Goal: Obtain resource: Obtain resource

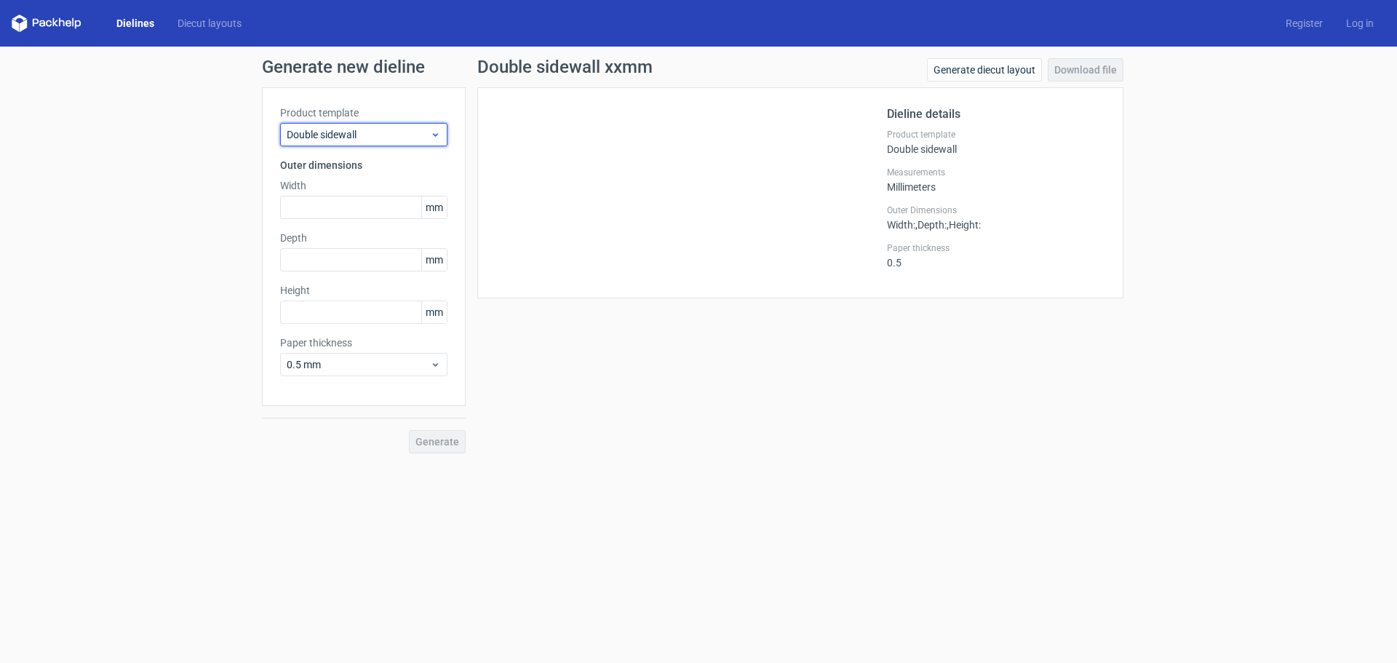
click at [355, 133] on span "Double sidewall" at bounding box center [358, 134] width 143 height 15
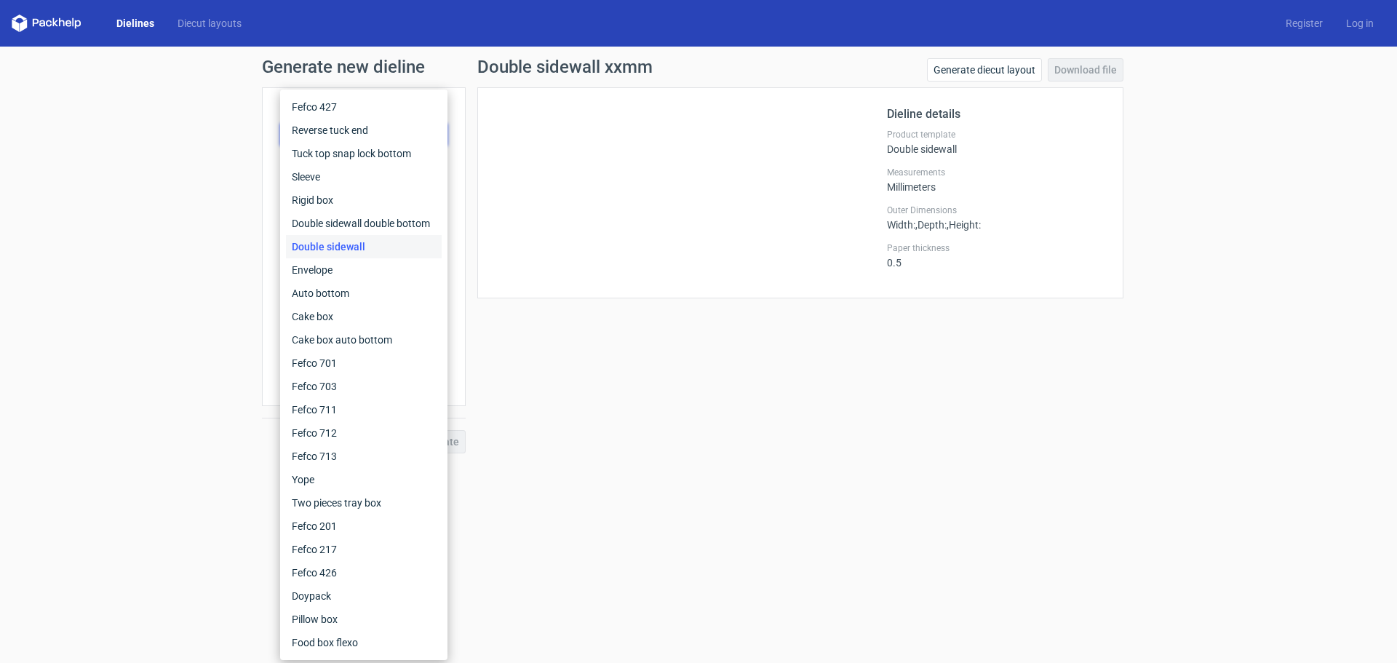
click at [337, 248] on div "Double sidewall" at bounding box center [364, 246] width 156 height 23
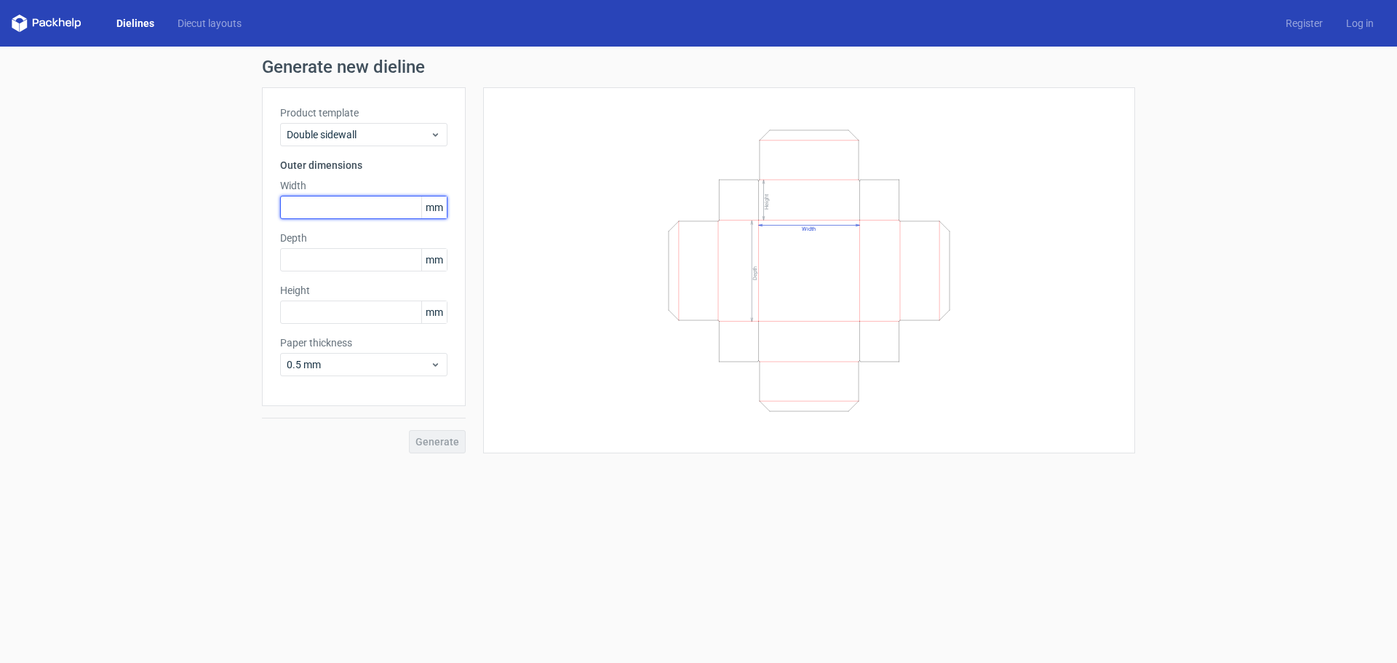
click at [337, 205] on input "text" at bounding box center [363, 207] width 167 height 23
type input "100"
type input "120"
type input "100"
click at [409, 430] on button "Generate" at bounding box center [437, 441] width 57 height 23
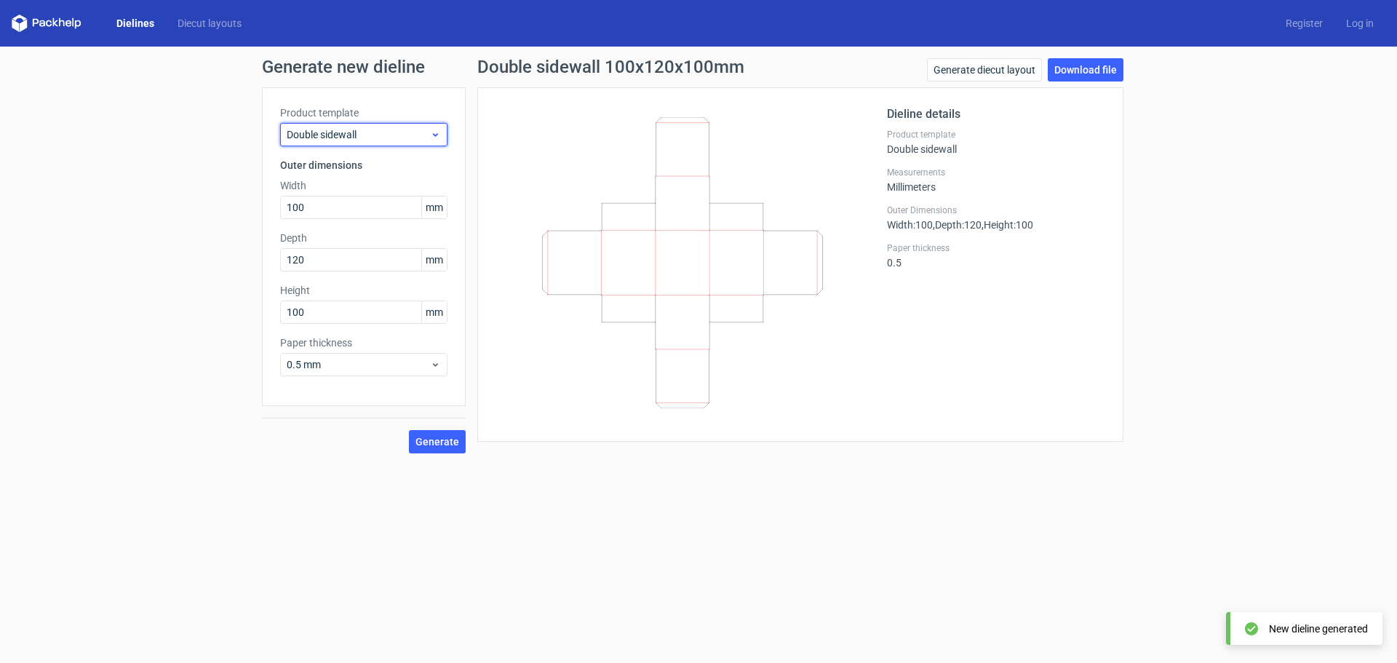
click at [386, 142] on div "Double sidewall" at bounding box center [363, 134] width 167 height 23
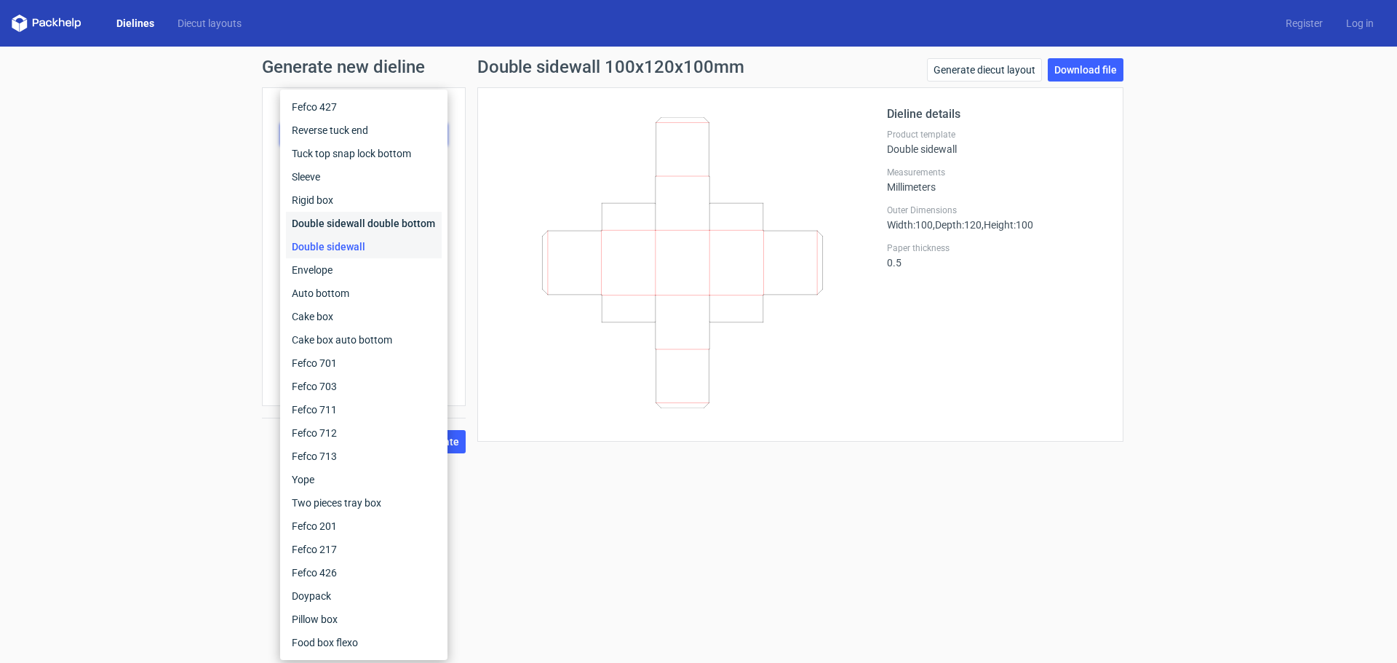
click at [392, 216] on div "Double sidewall double bottom" at bounding box center [364, 223] width 156 height 23
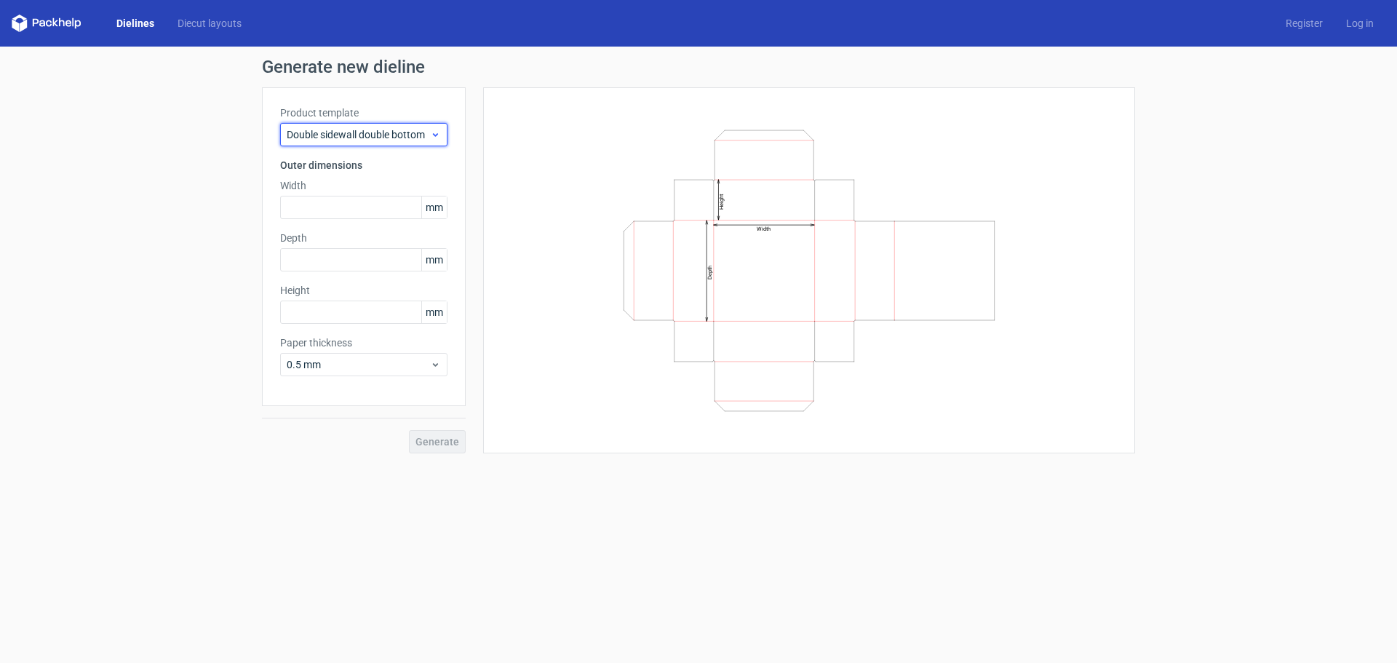
click at [381, 142] on div "Double sidewall double bottom" at bounding box center [363, 134] width 167 height 23
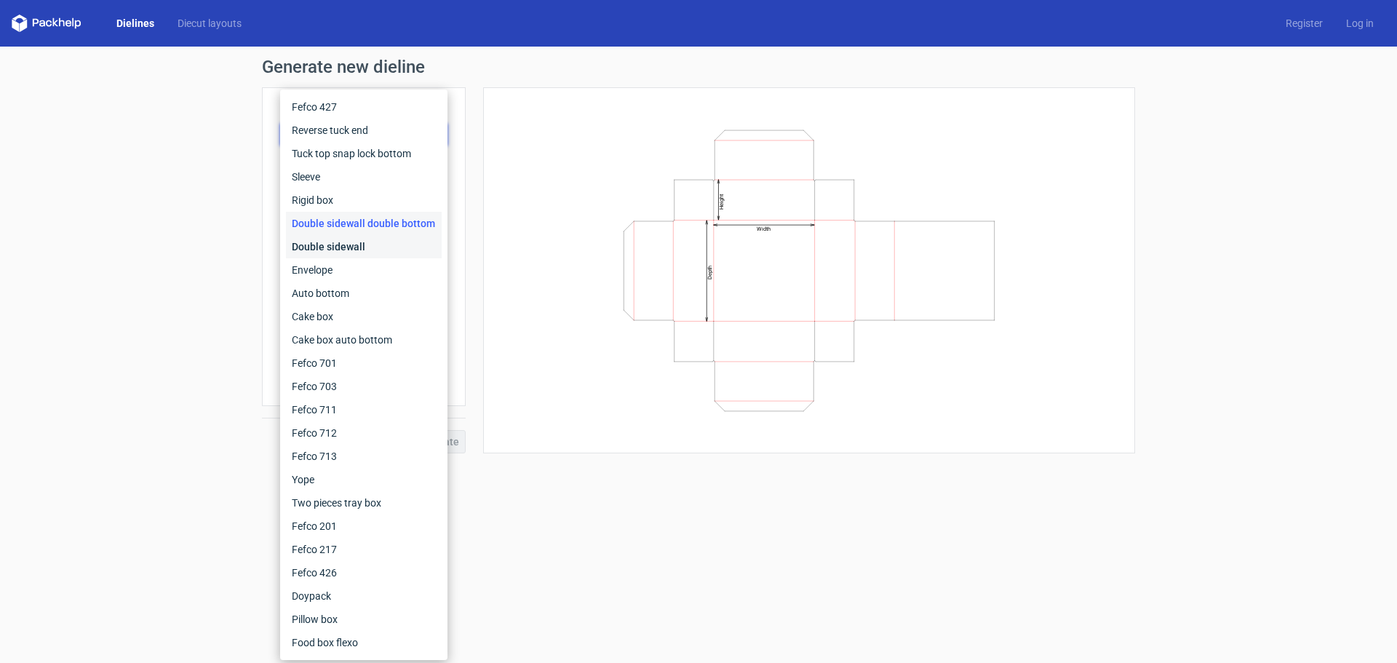
click at [381, 250] on div "Double sidewall" at bounding box center [364, 246] width 156 height 23
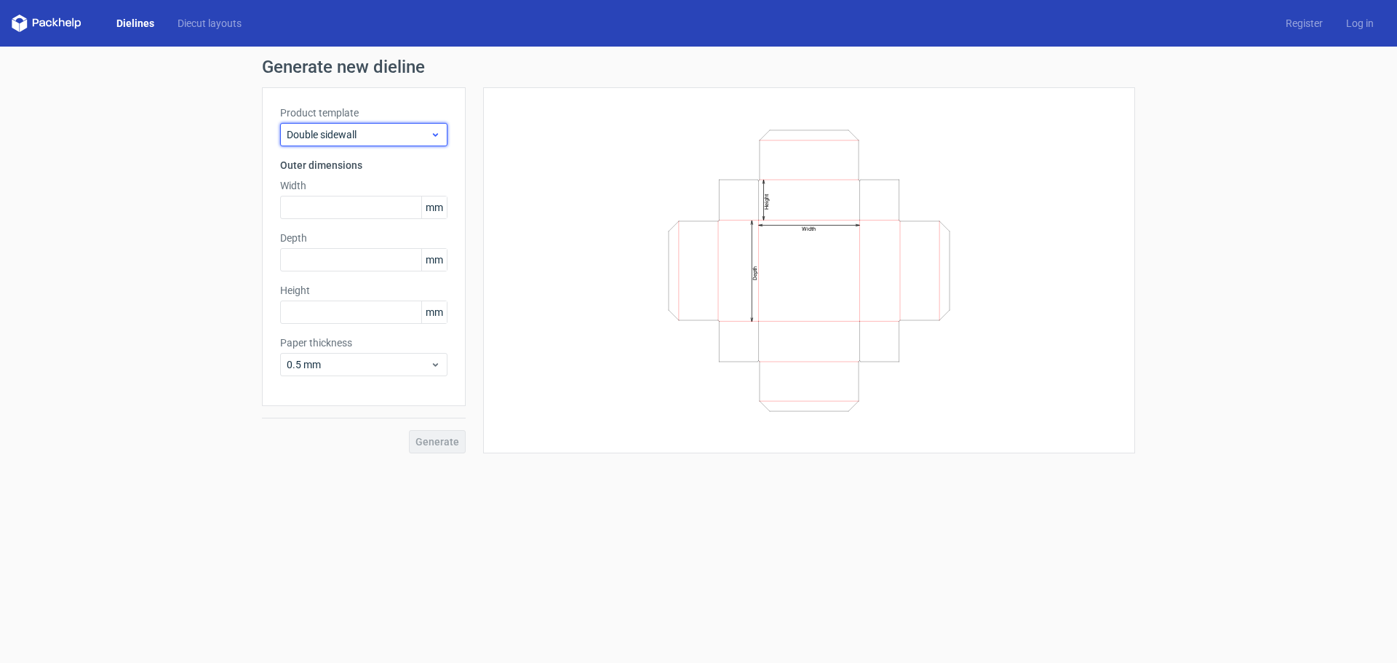
click at [362, 137] on span "Double sidewall" at bounding box center [358, 134] width 143 height 15
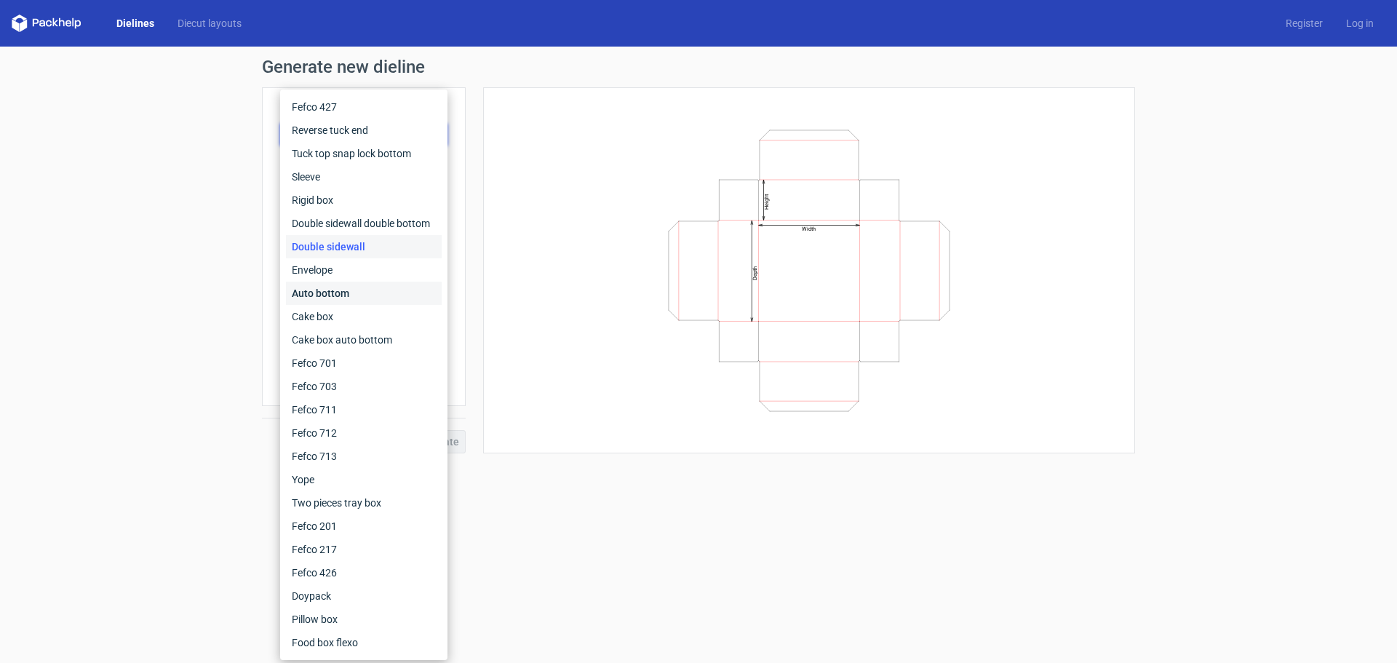
click at [340, 298] on div "Auto bottom" at bounding box center [364, 293] width 156 height 23
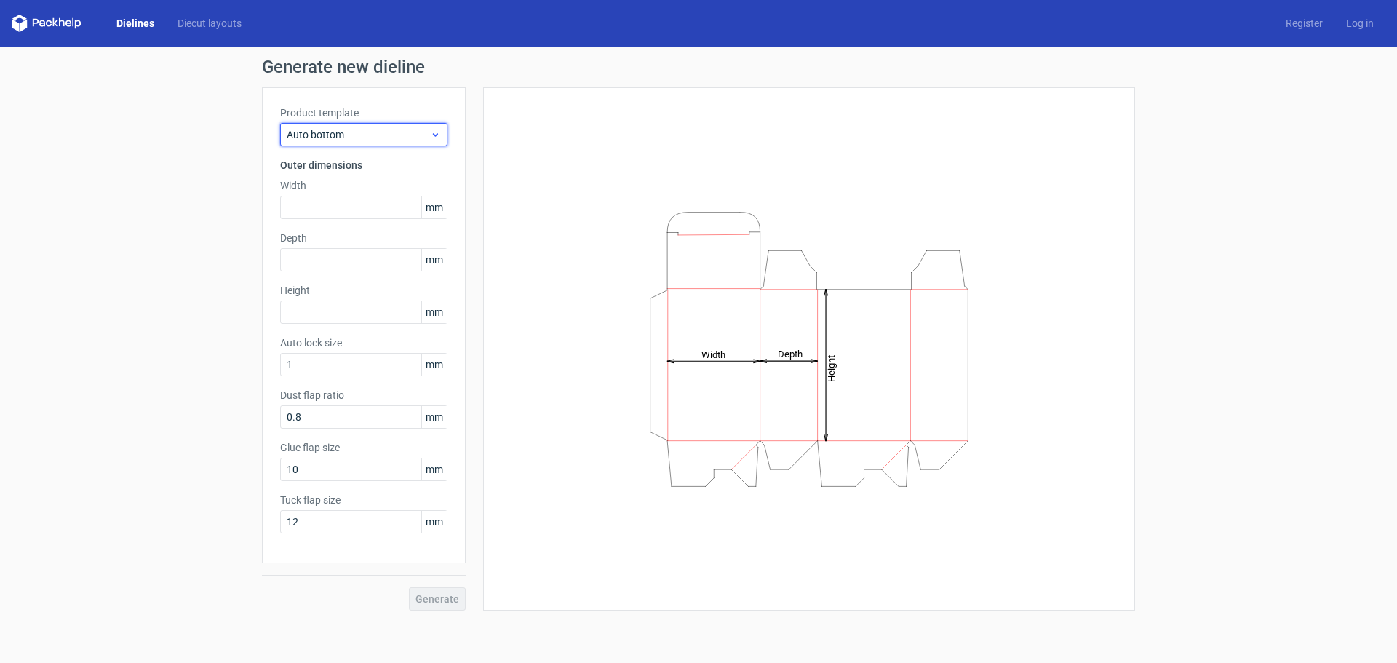
click at [359, 132] on span "Auto bottom" at bounding box center [358, 134] width 143 height 15
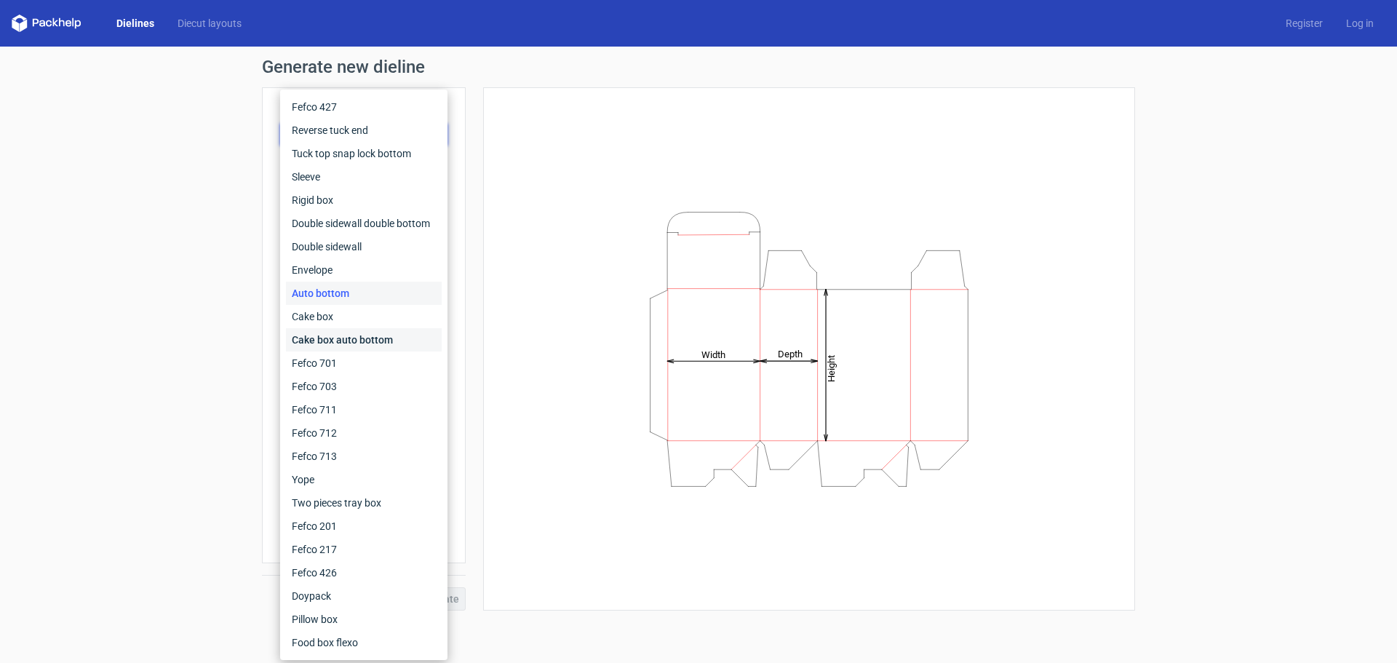
click at [335, 335] on div "Cake box auto bottom" at bounding box center [364, 339] width 156 height 23
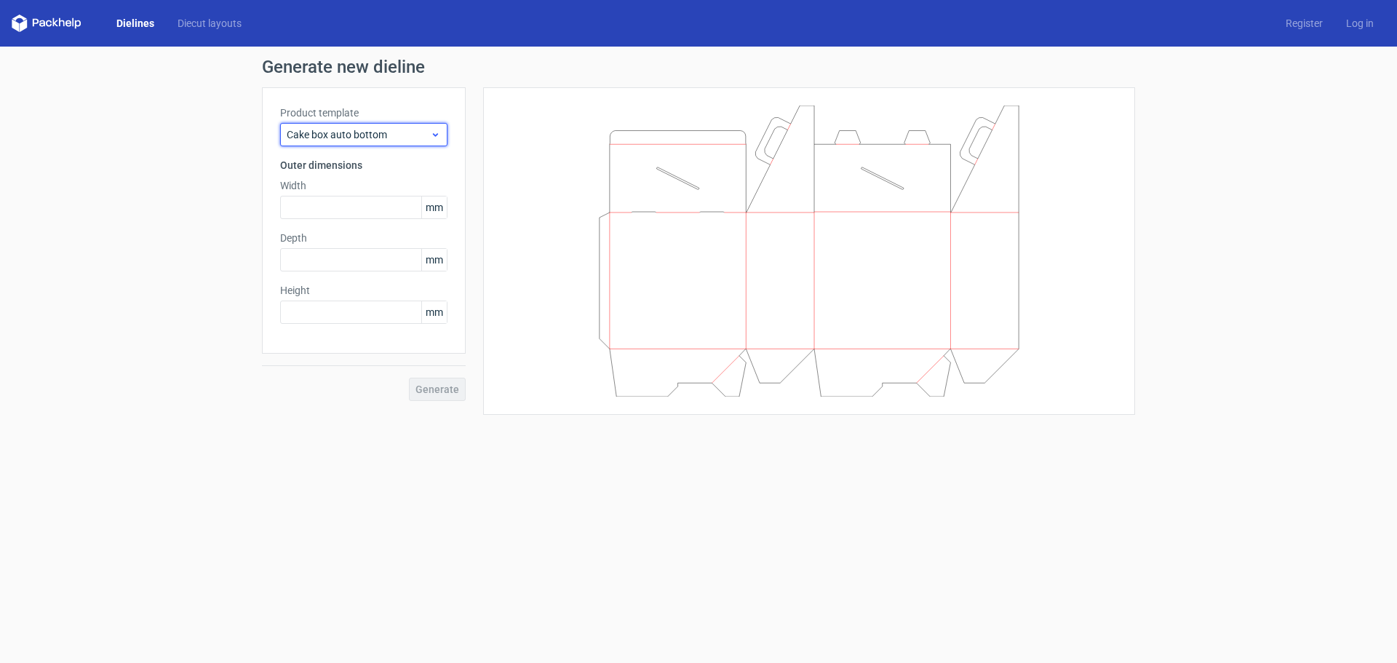
click at [375, 132] on span "Cake box auto bottom" at bounding box center [358, 134] width 143 height 15
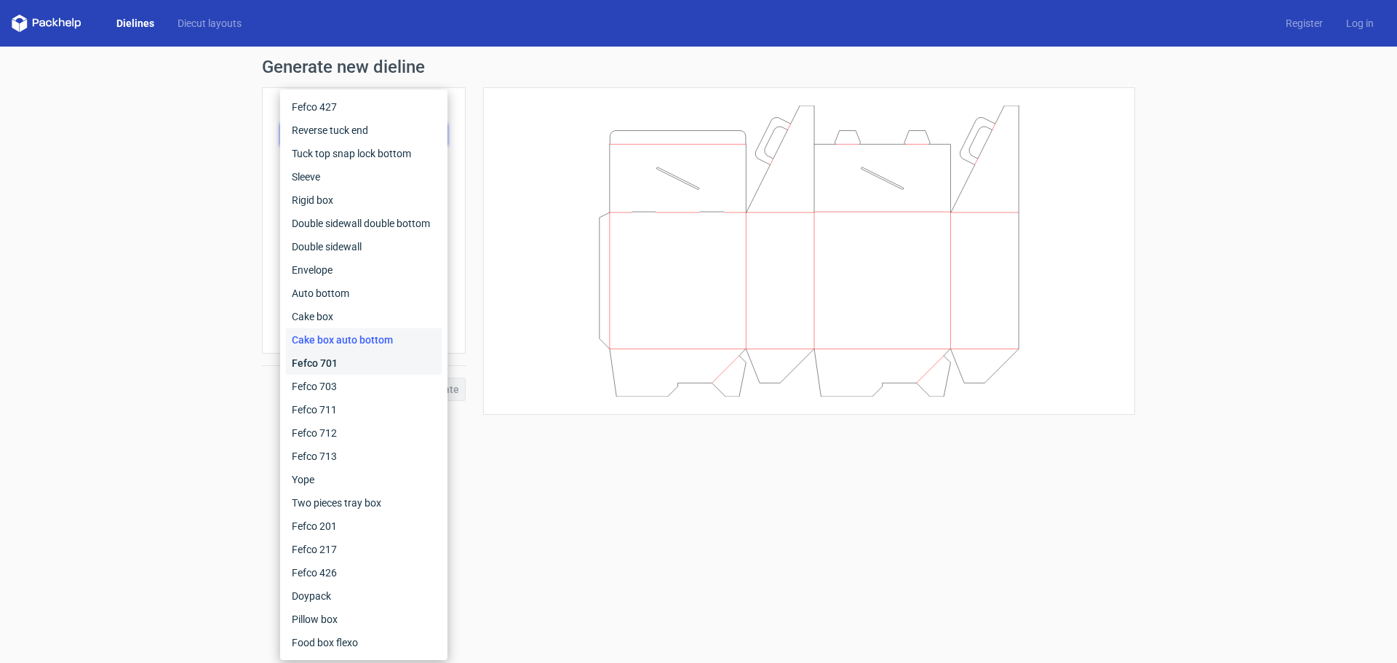
click at [351, 362] on div "Fefco 701" at bounding box center [364, 362] width 156 height 23
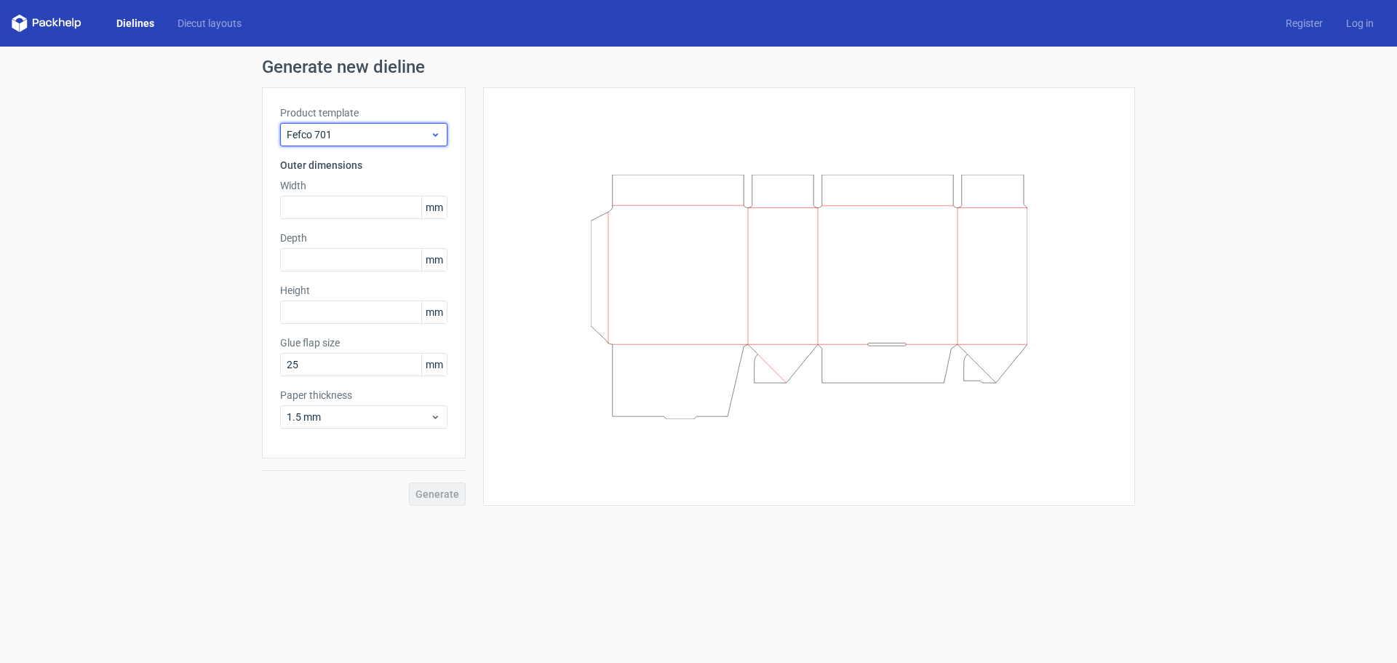
click at [371, 136] on span "Fefco 701" at bounding box center [358, 134] width 143 height 15
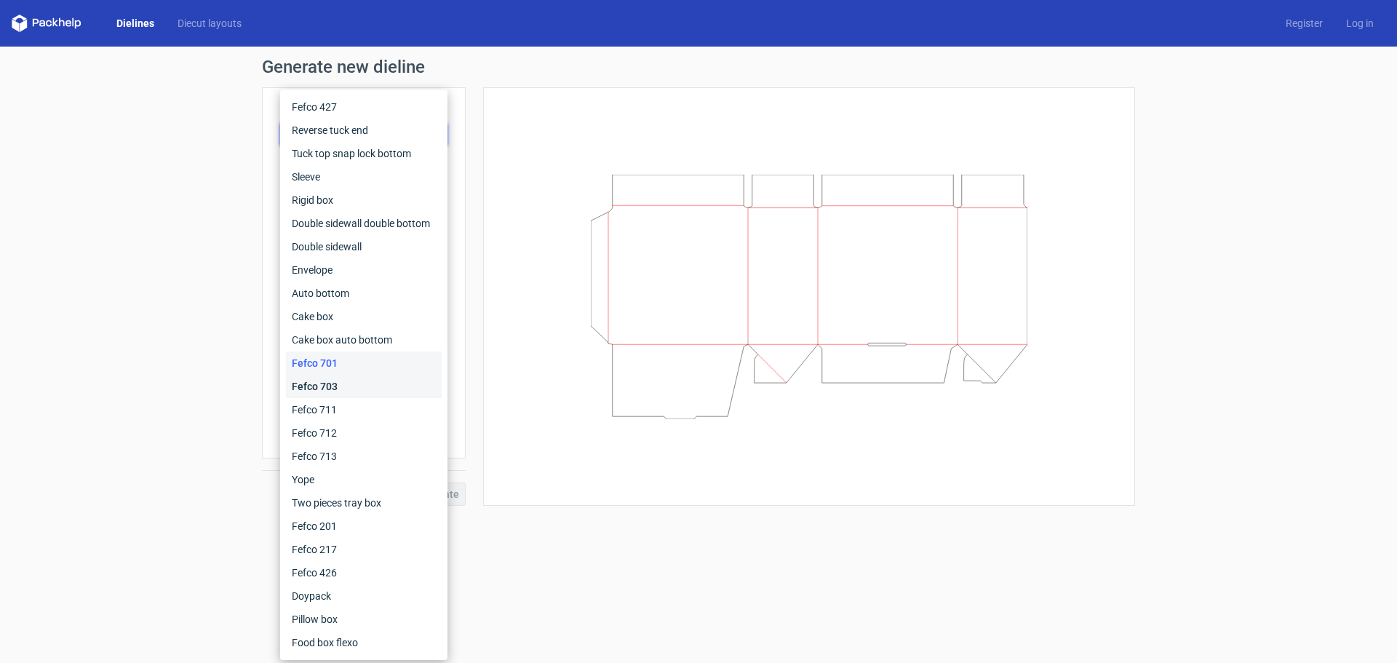
click at [343, 391] on div "Fefco 703" at bounding box center [364, 386] width 156 height 23
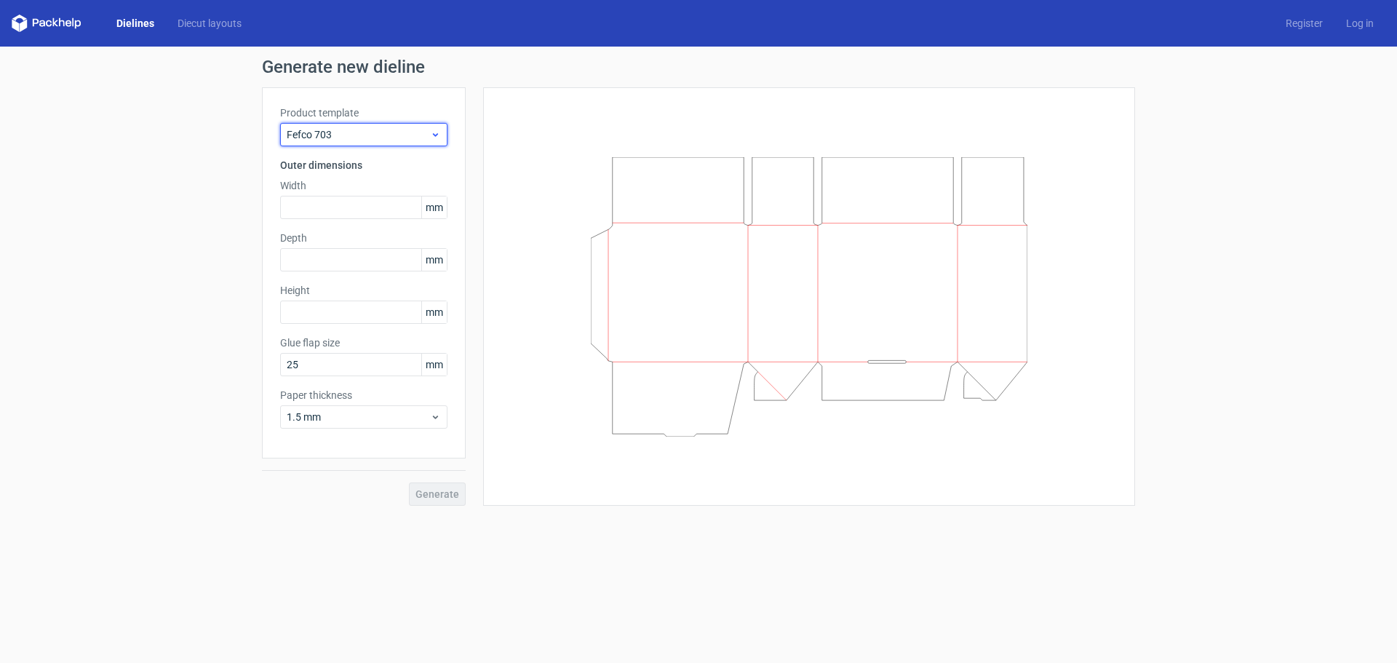
click at [367, 132] on span "Fefco 703" at bounding box center [358, 134] width 143 height 15
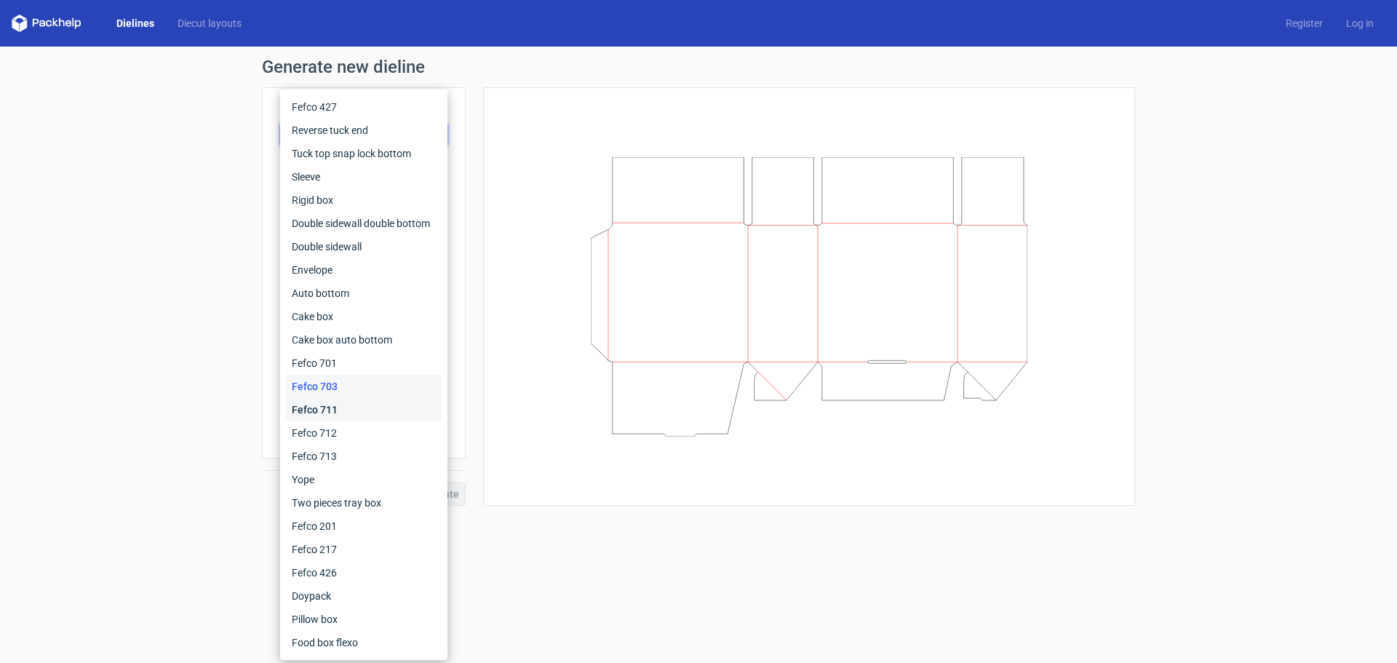
click at [347, 407] on div "Fefco 711" at bounding box center [364, 409] width 156 height 23
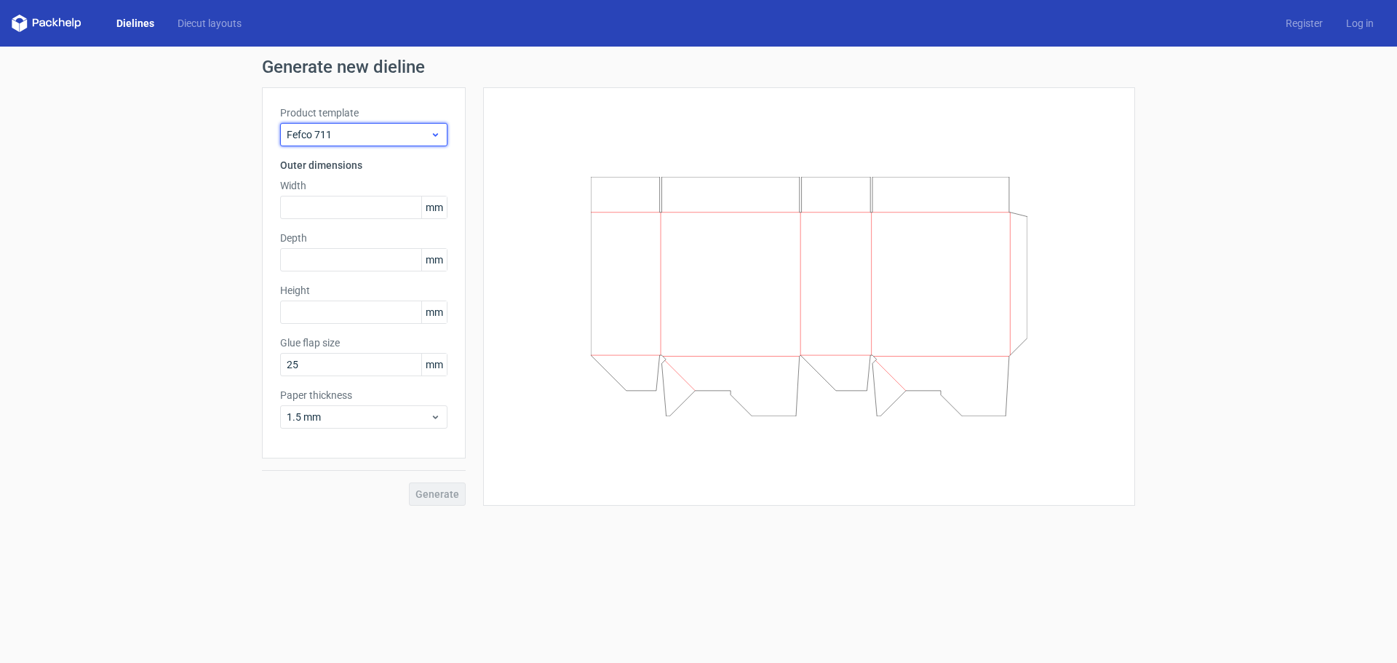
click at [362, 132] on span "Fefco 711" at bounding box center [358, 134] width 143 height 15
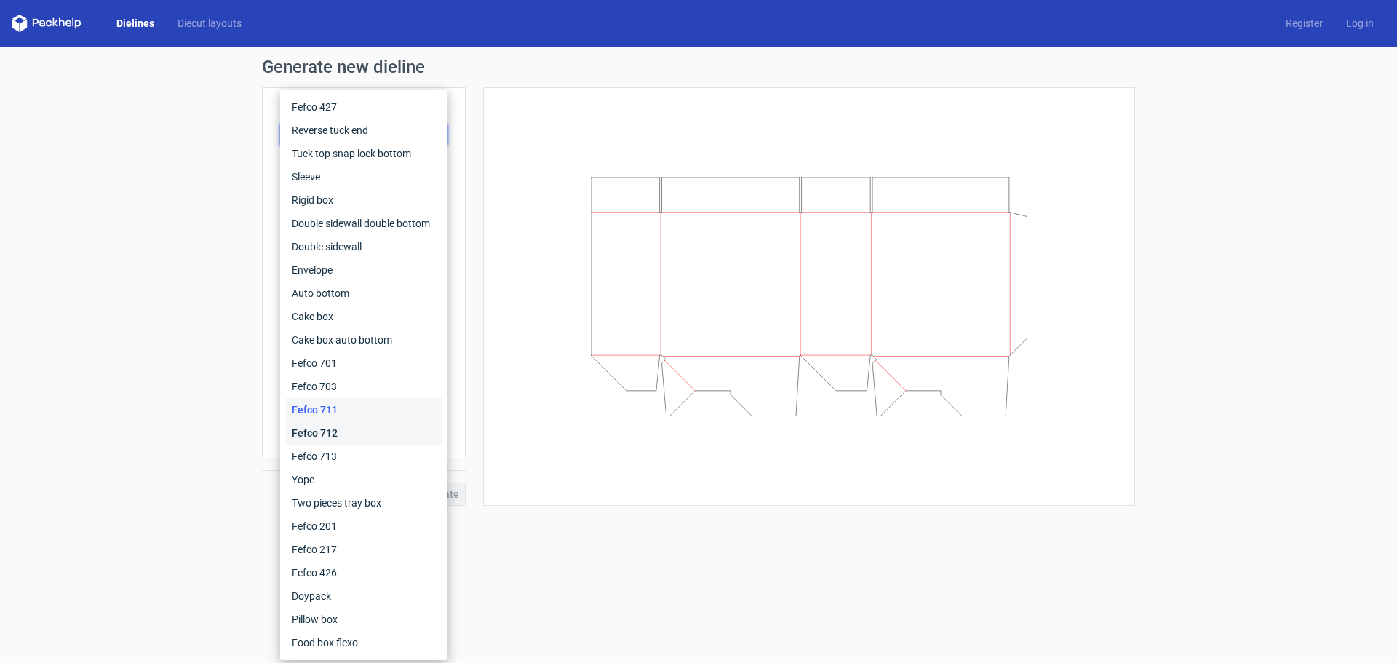
click at [347, 428] on div "Fefco 712" at bounding box center [364, 432] width 156 height 23
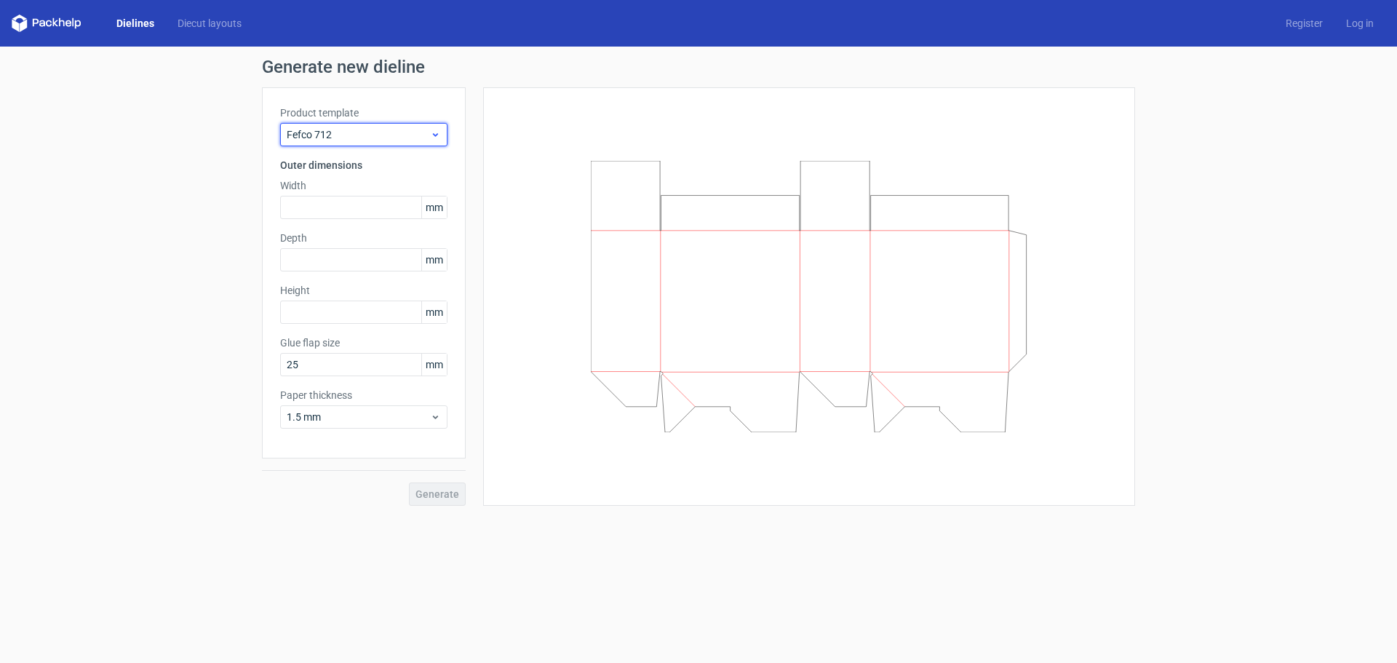
click at [394, 135] on span "Fefco 712" at bounding box center [358, 134] width 143 height 15
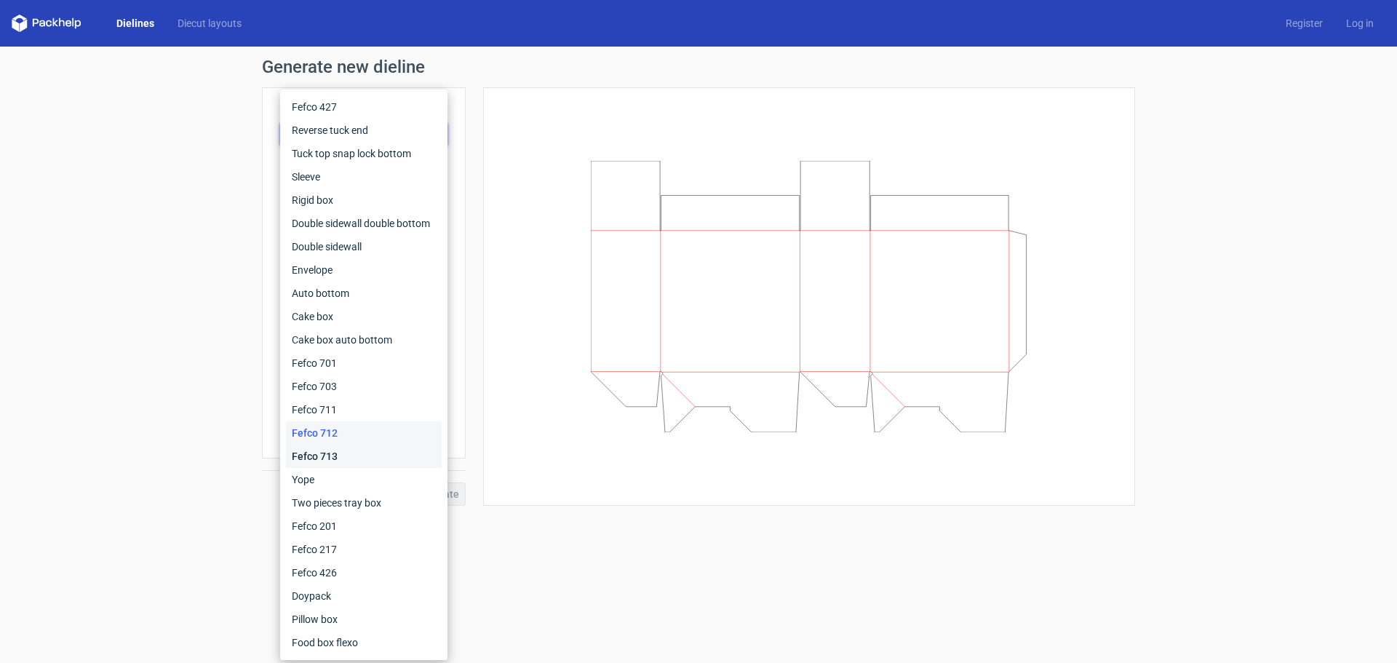
click at [346, 456] on div "Fefco 713" at bounding box center [364, 455] width 156 height 23
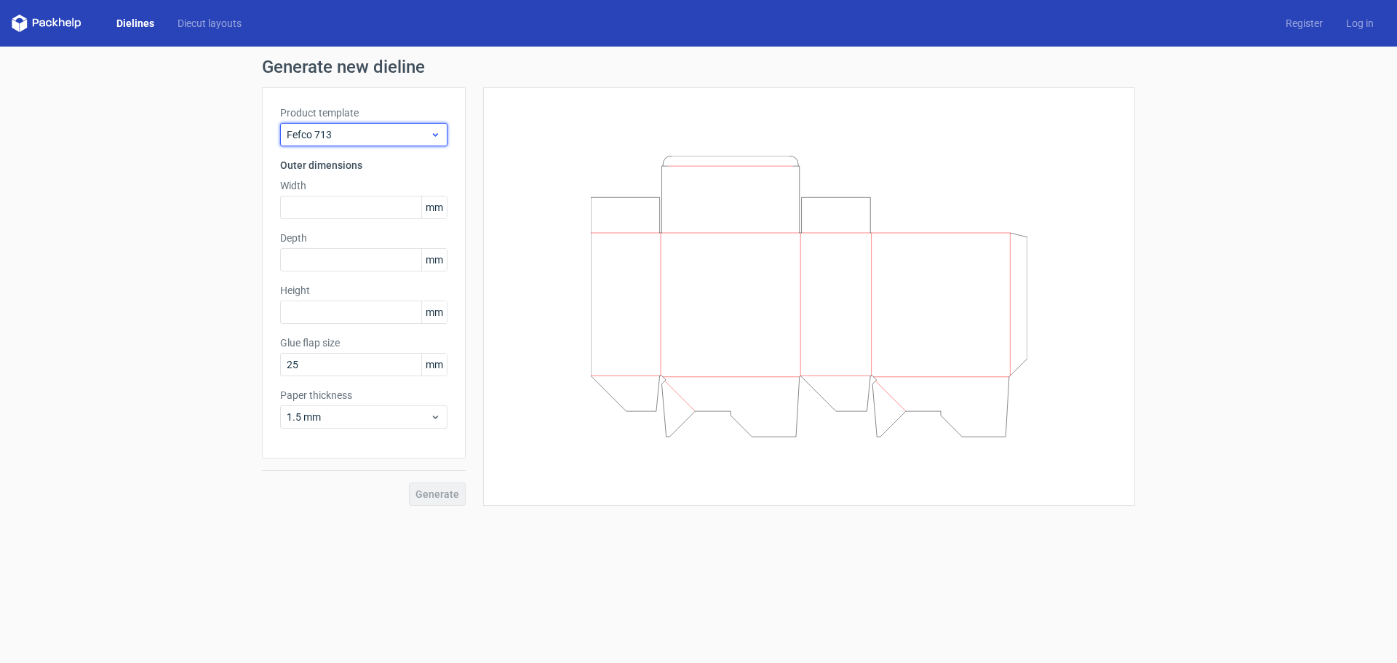
click at [354, 132] on span "Fefco 713" at bounding box center [358, 134] width 143 height 15
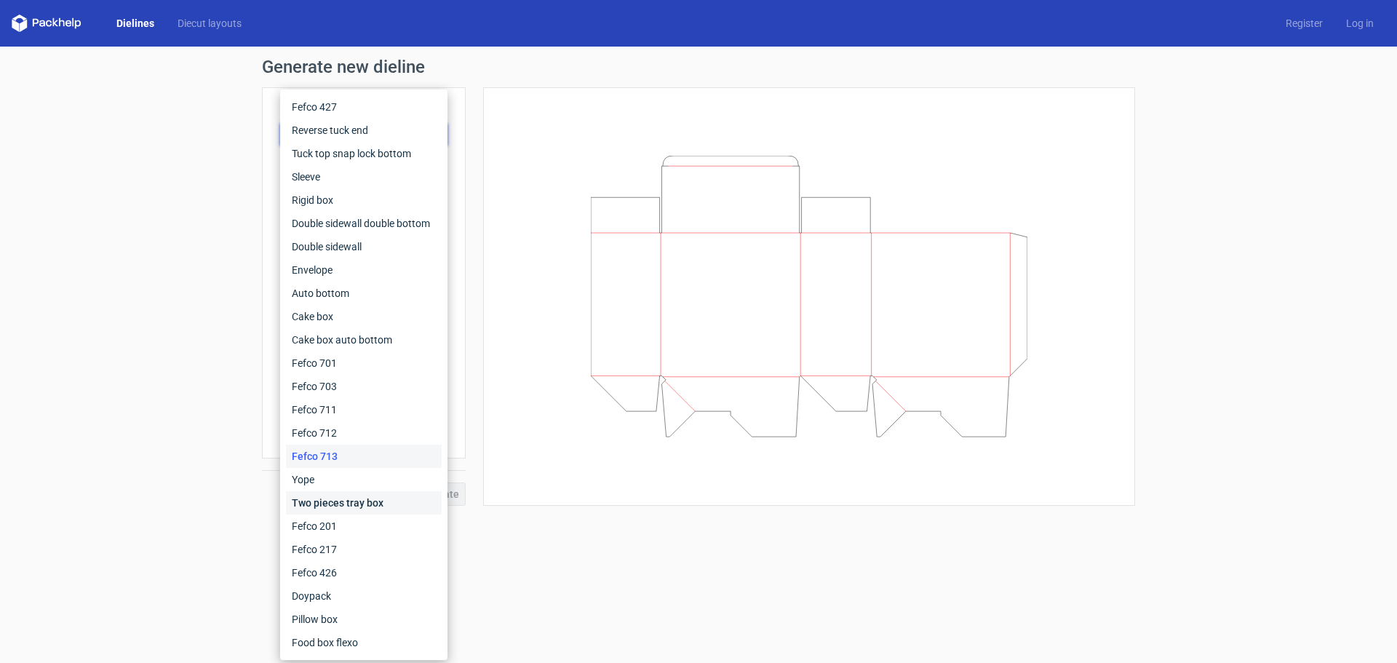
click at [341, 497] on div "Two pieces tray box" at bounding box center [364, 502] width 156 height 23
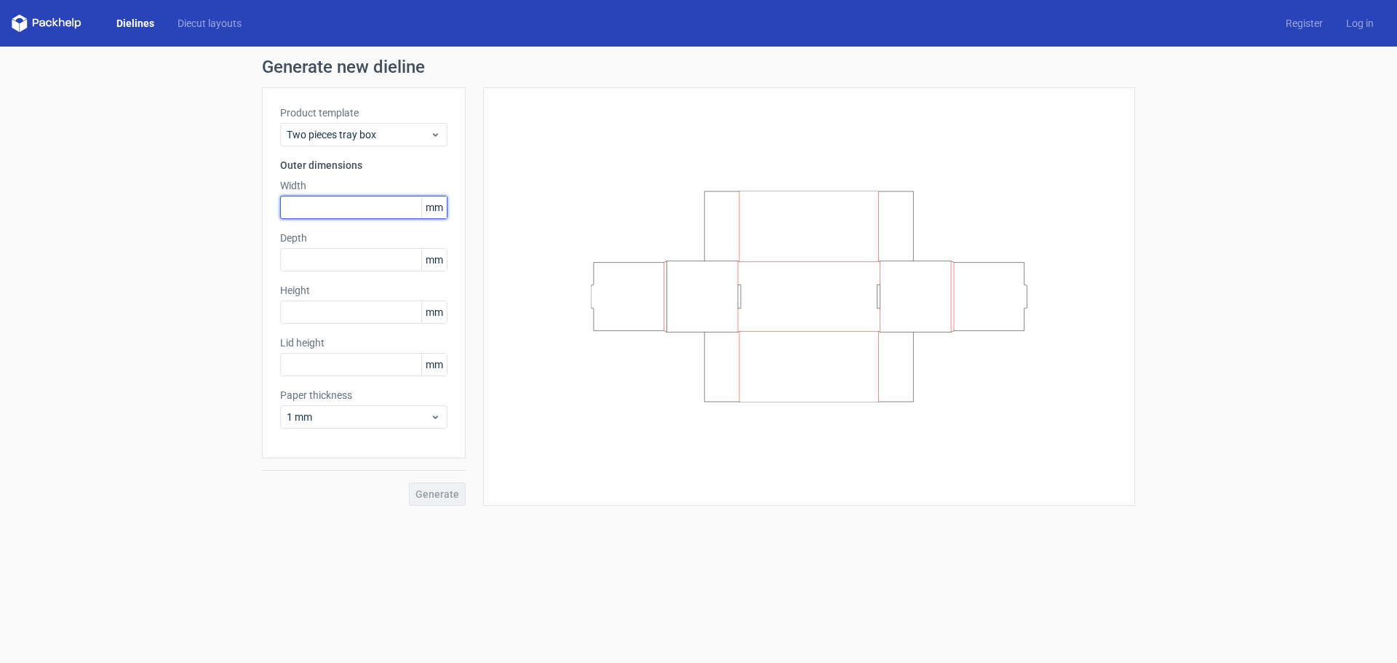
click at [328, 199] on input "text" at bounding box center [363, 207] width 167 height 23
type input "100"
click at [325, 250] on input "text" at bounding box center [363, 259] width 167 height 23
type input "120"
click at [341, 300] on div "Height mm" at bounding box center [363, 303] width 167 height 41
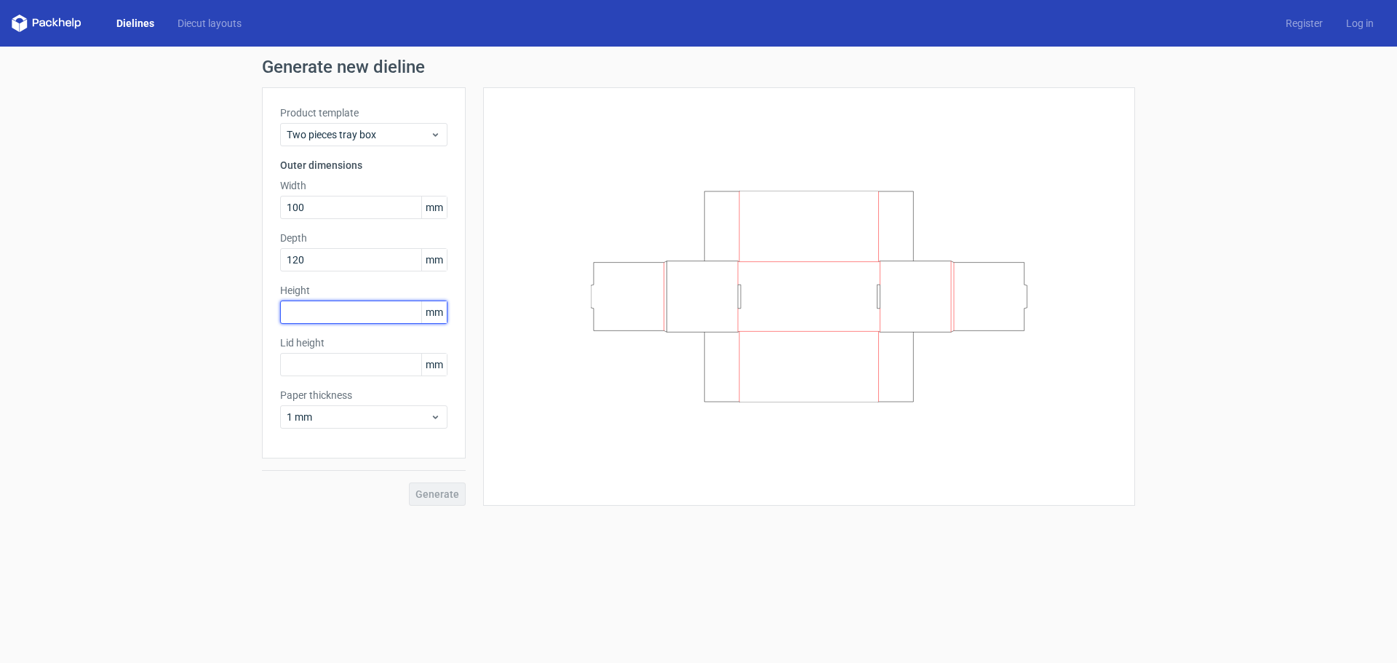
click at [339, 311] on input "text" at bounding box center [363, 311] width 167 height 23
type input "100"
click at [329, 368] on input "text" at bounding box center [363, 364] width 167 height 23
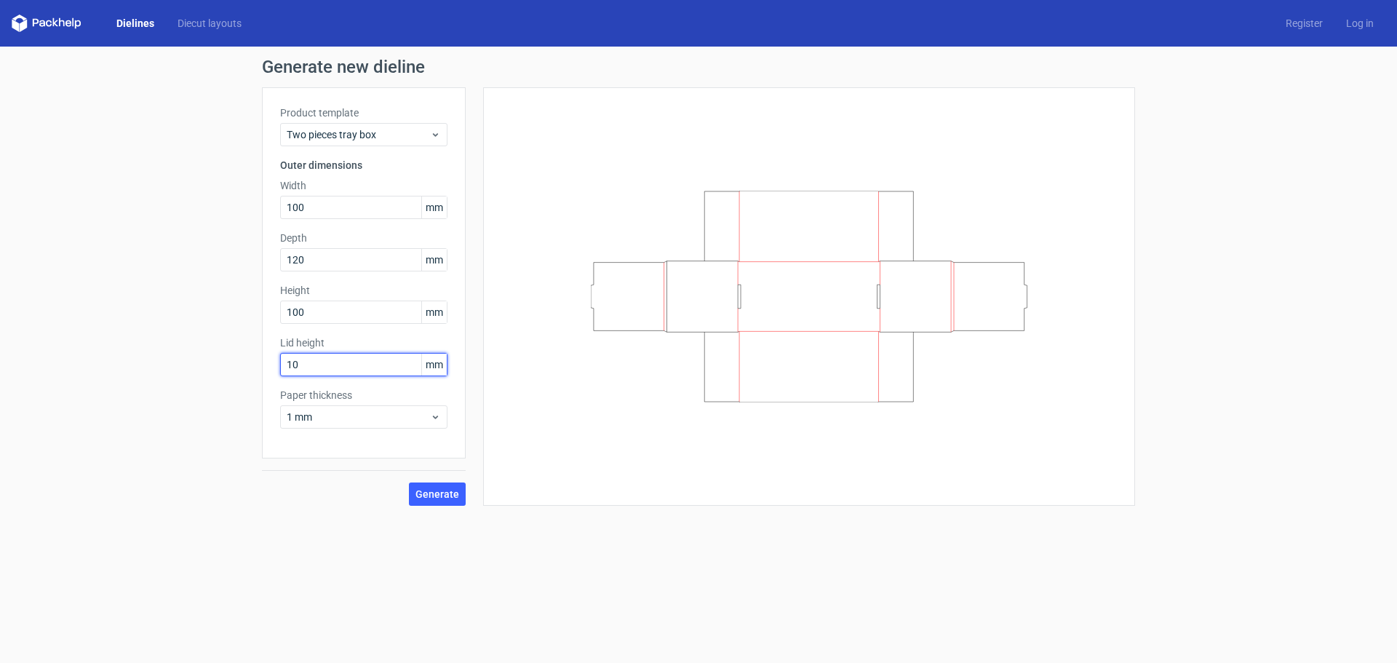
type input "10"
click at [409, 482] on button "Generate" at bounding box center [437, 493] width 57 height 23
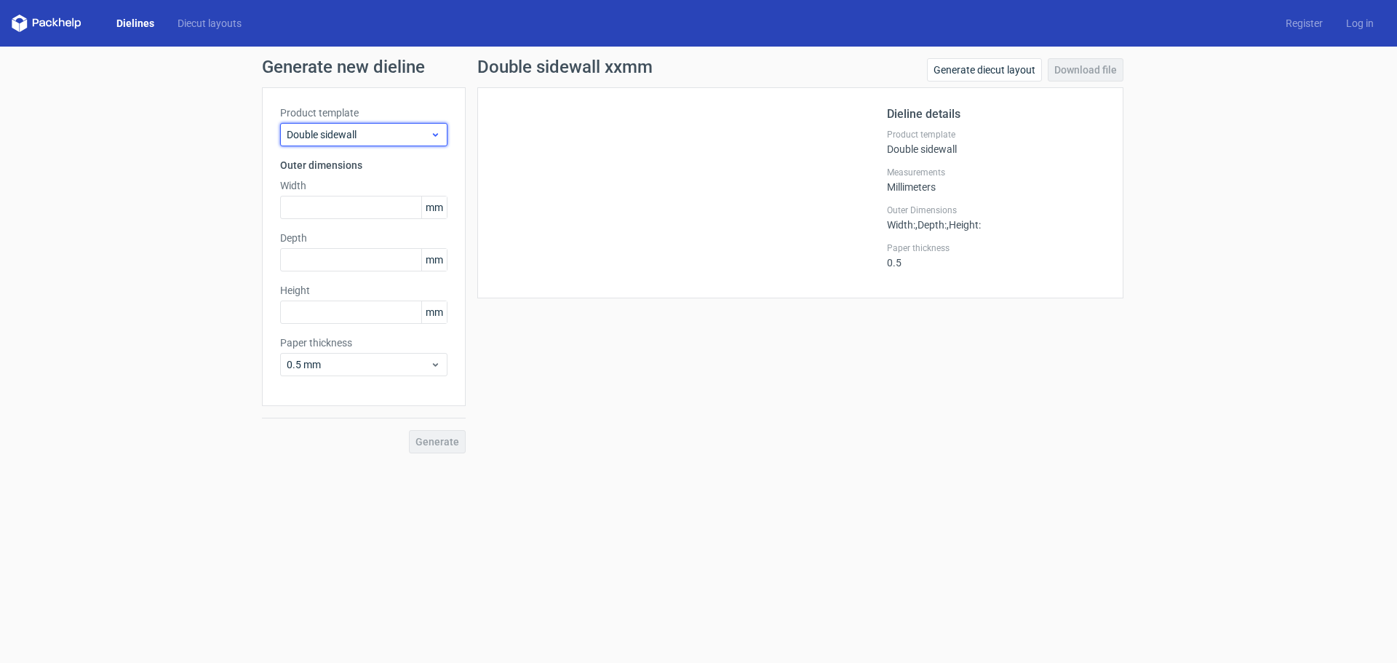
click at [420, 132] on span "Double sidewall" at bounding box center [358, 134] width 143 height 15
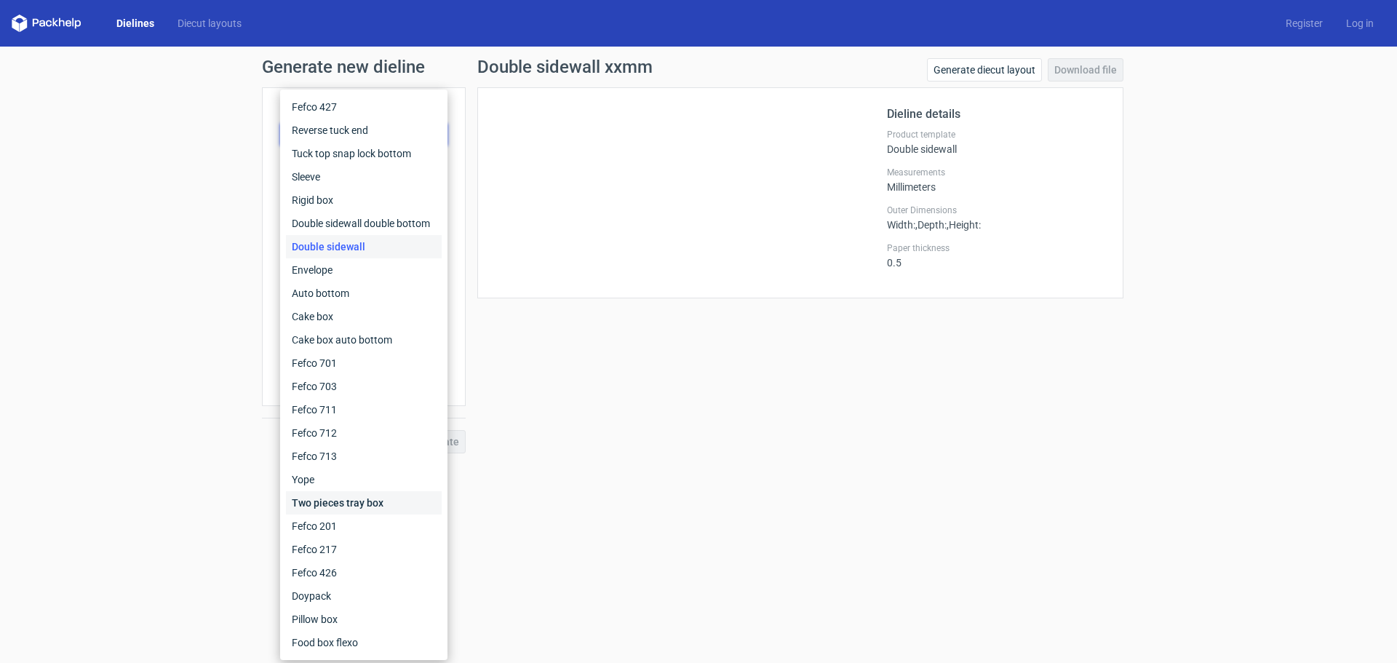
click at [345, 493] on div "Two pieces tray box" at bounding box center [364, 502] width 156 height 23
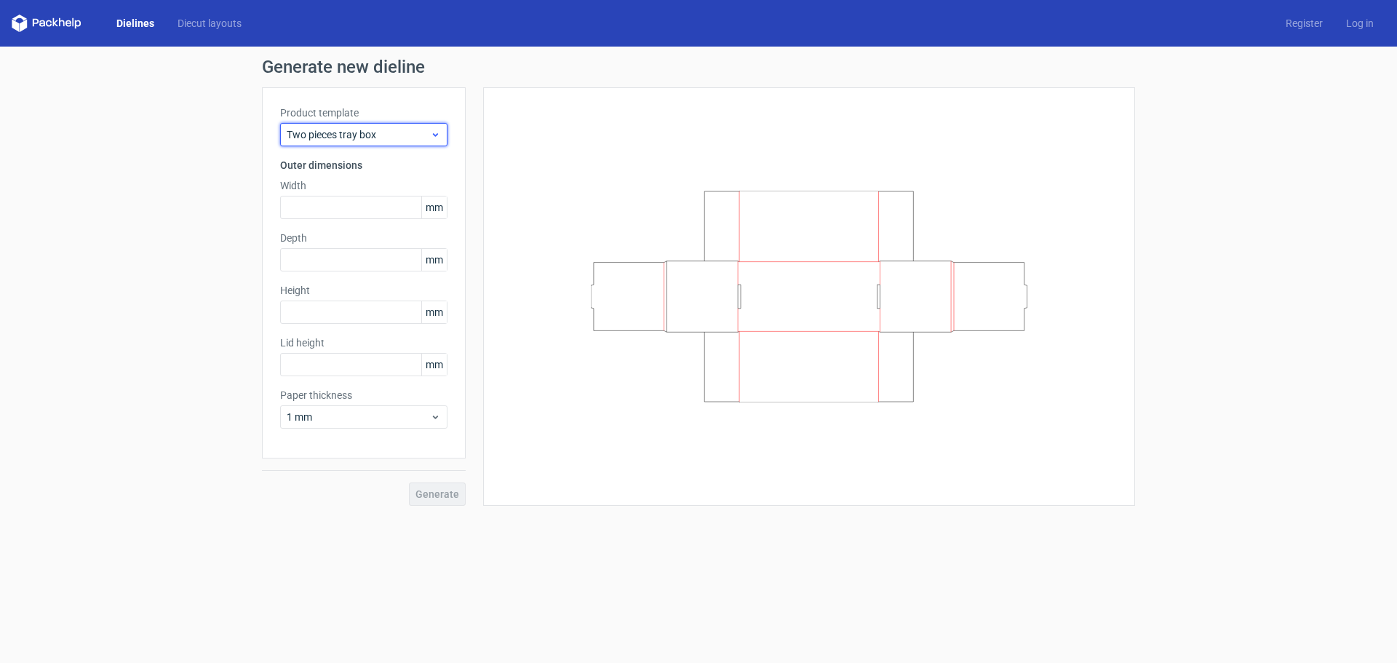
click at [356, 137] on span "Two pieces tray box" at bounding box center [358, 134] width 143 height 15
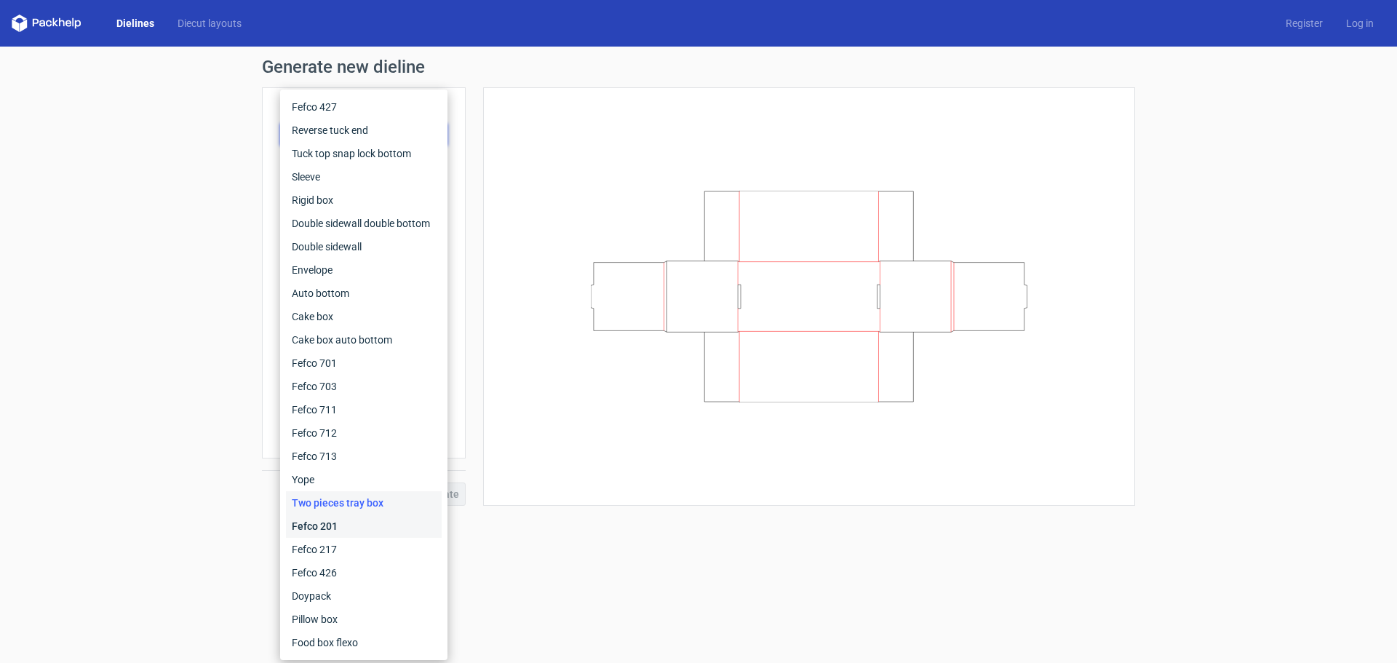
click at [332, 532] on div "Fefco 201" at bounding box center [364, 525] width 156 height 23
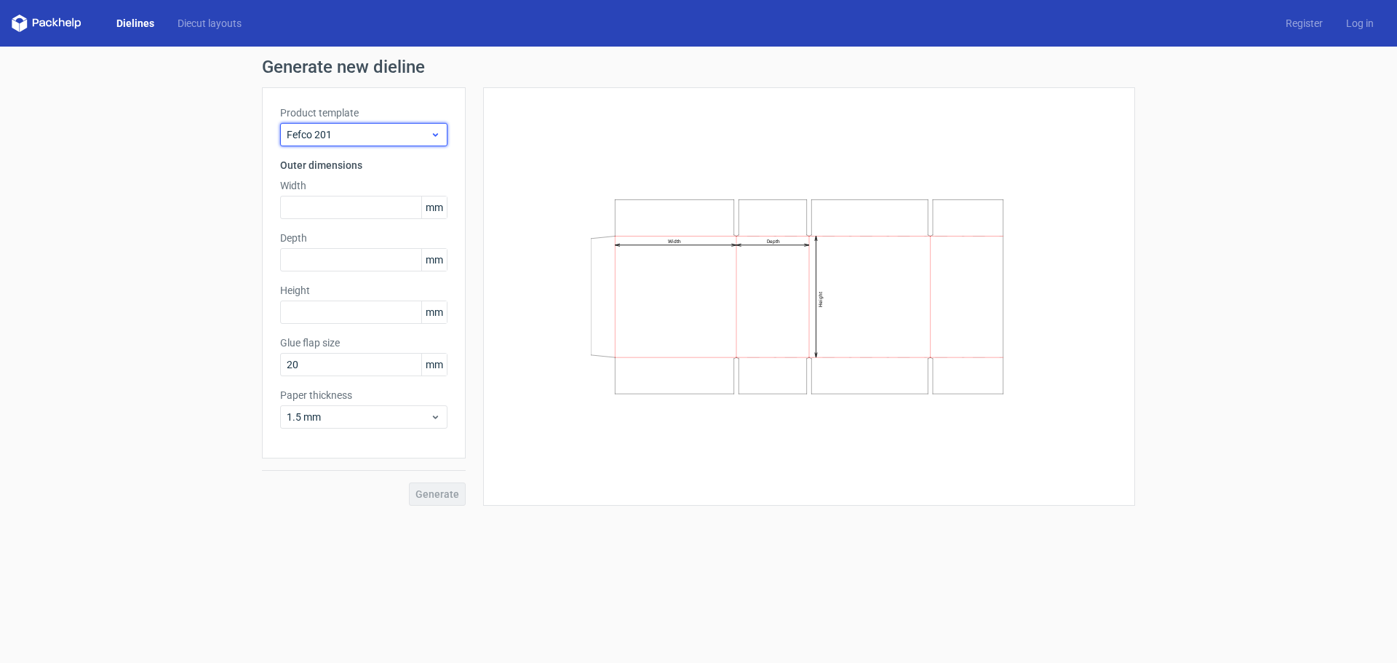
click at [342, 132] on span "Fefco 201" at bounding box center [358, 134] width 143 height 15
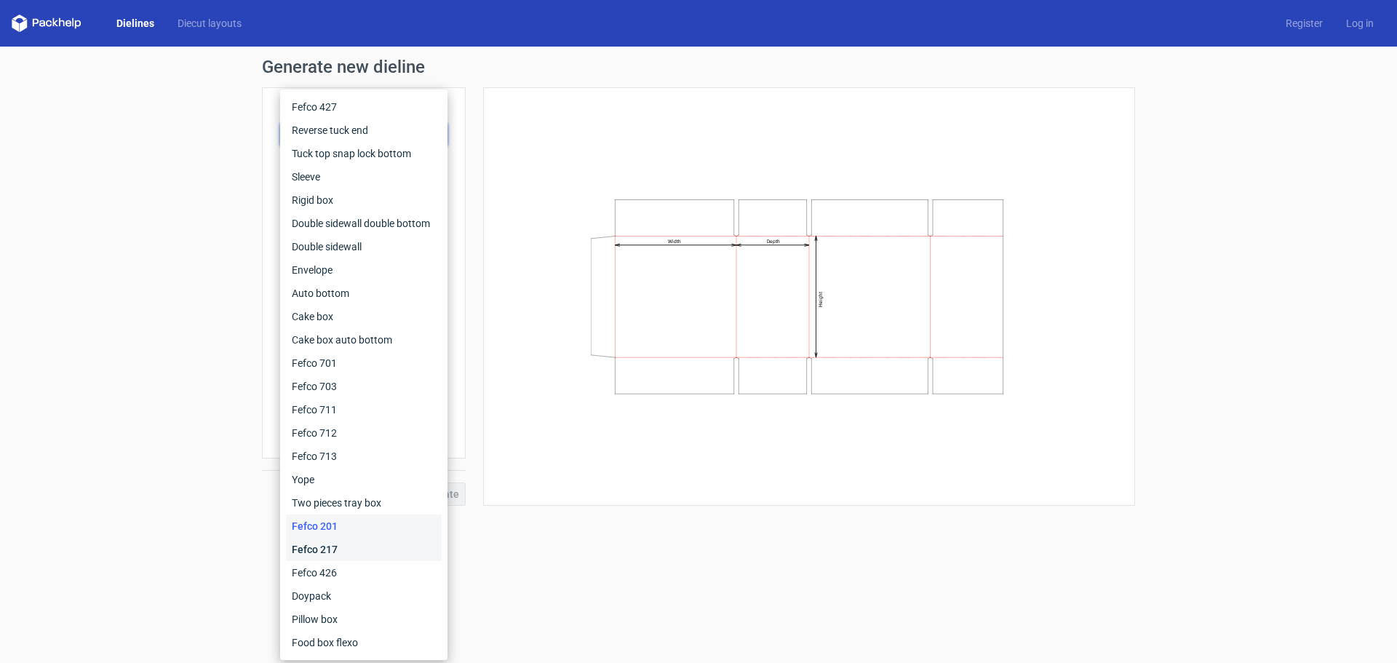
click at [341, 541] on div "Fefco 217" at bounding box center [364, 549] width 156 height 23
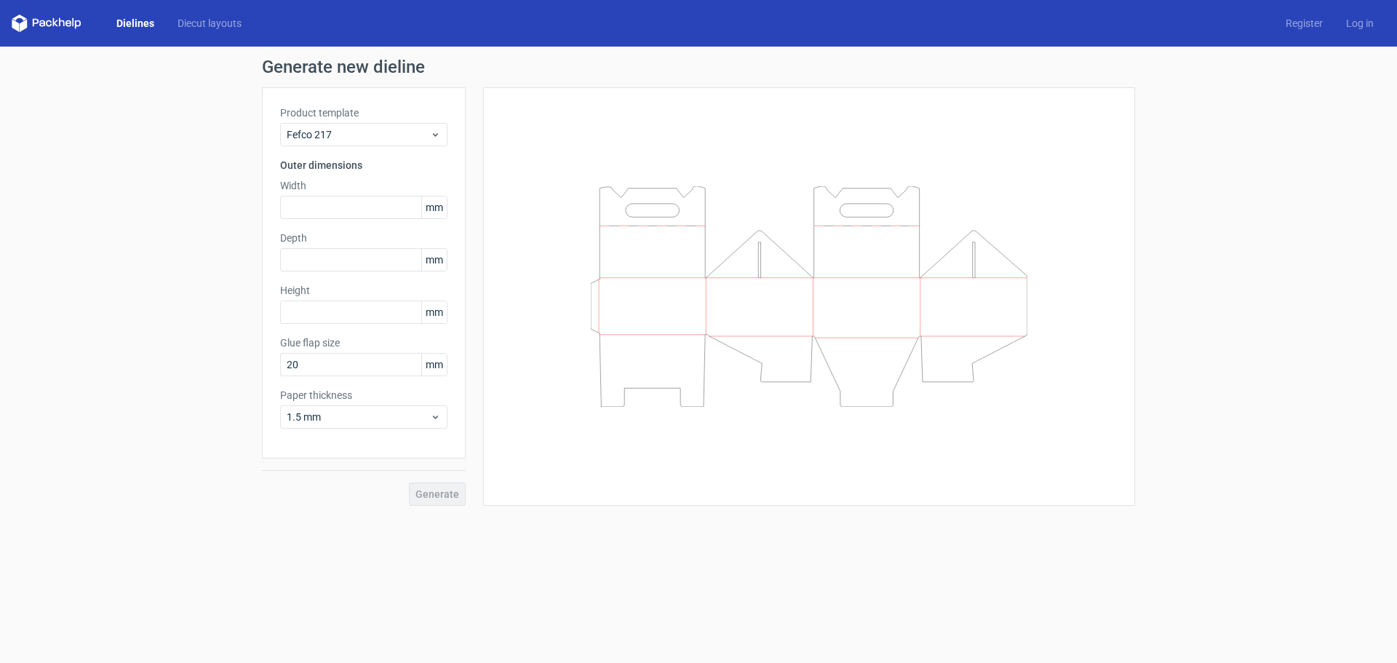
click at [350, 121] on div "Product template Fefco 217" at bounding box center [363, 125] width 167 height 41
click at [348, 132] on span "Fefco 217" at bounding box center [358, 134] width 143 height 15
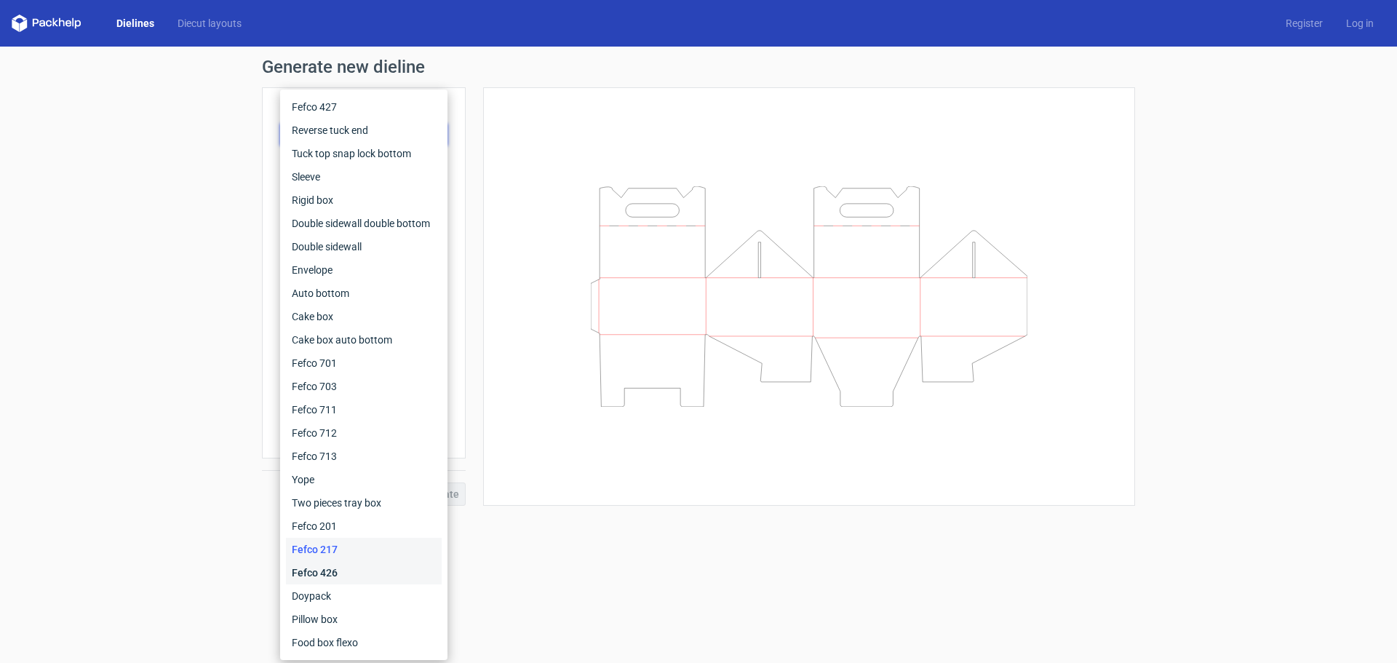
click at [325, 580] on div "Fefco 426" at bounding box center [364, 572] width 156 height 23
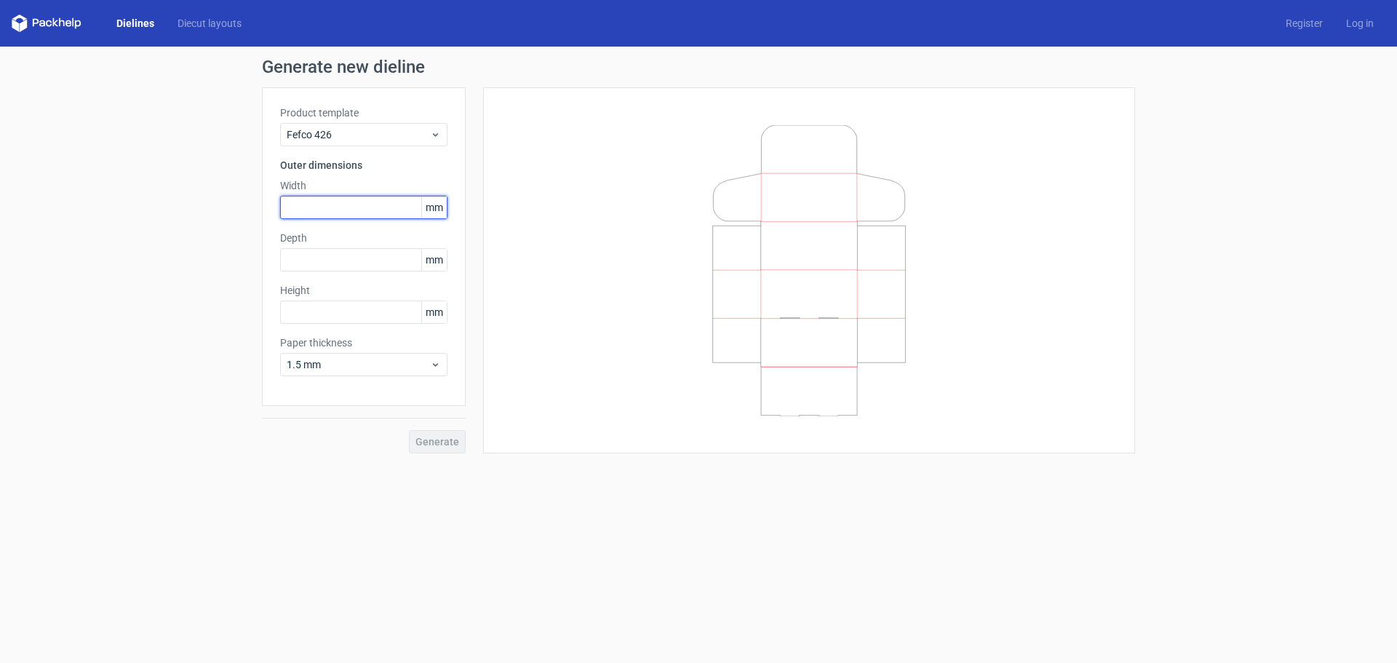
click at [324, 211] on input "text" at bounding box center [363, 207] width 167 height 23
type input "100"
click at [294, 263] on input "text" at bounding box center [363, 259] width 167 height 23
type input "120"
click at [298, 322] on input "text" at bounding box center [363, 311] width 167 height 23
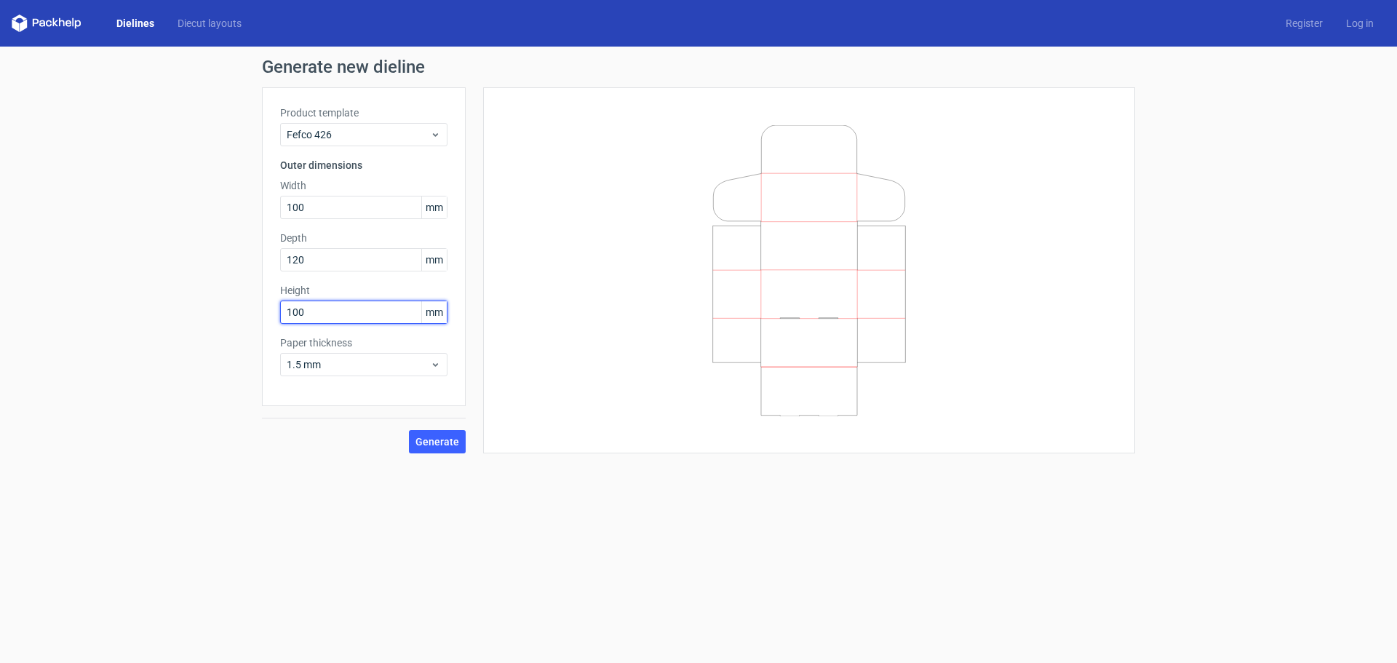
type input "100"
click at [409, 430] on button "Generate" at bounding box center [437, 441] width 57 height 23
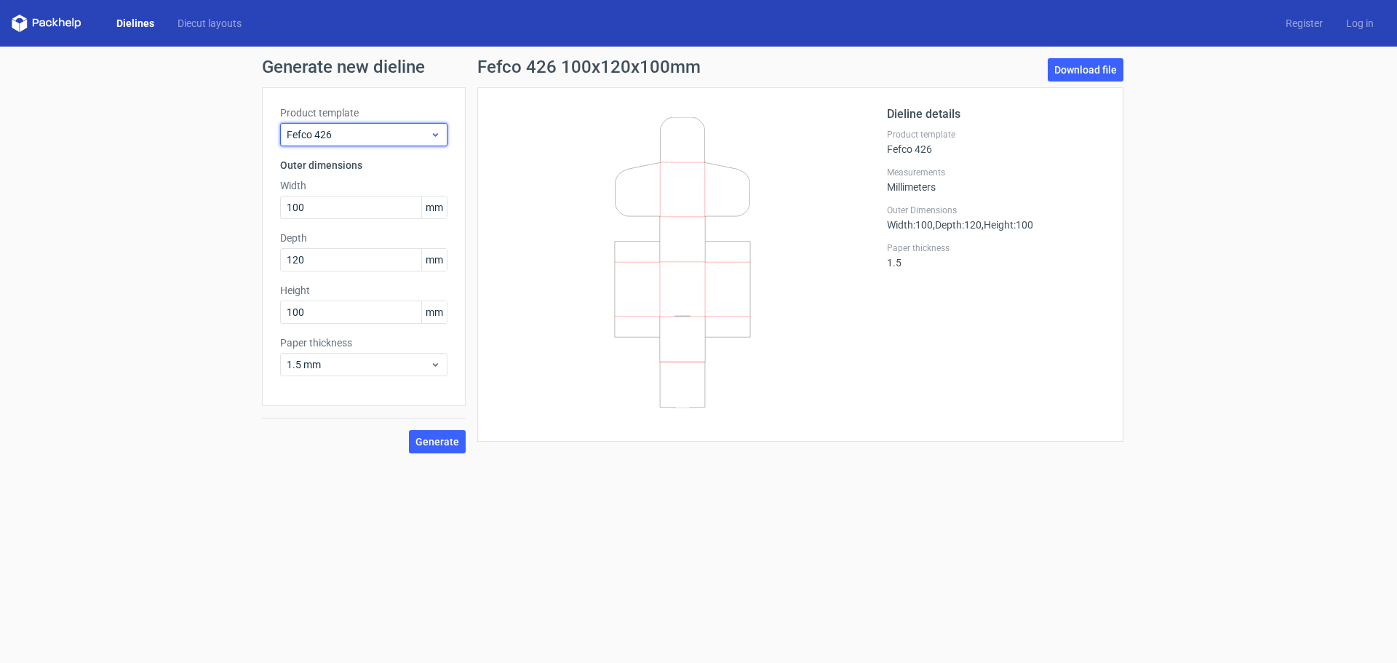
click at [356, 143] on div "Fefco 426" at bounding box center [363, 134] width 167 height 23
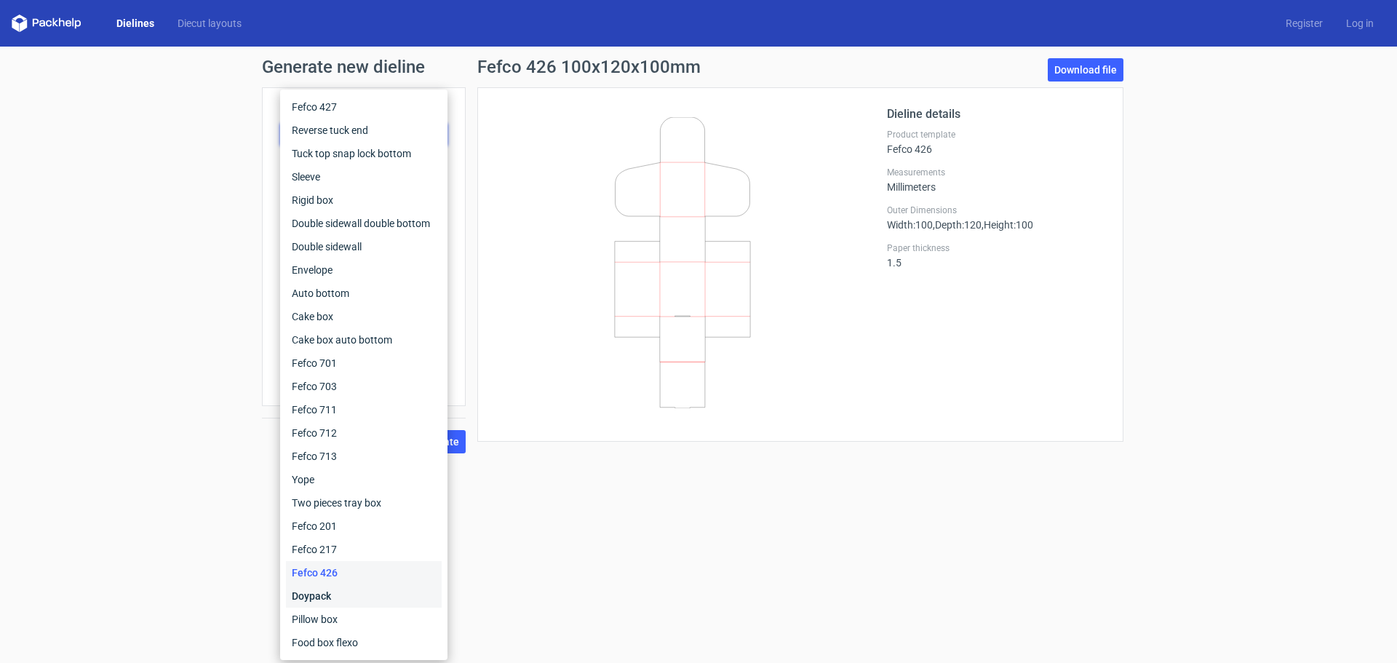
click at [368, 602] on div "Doypack" at bounding box center [364, 595] width 156 height 23
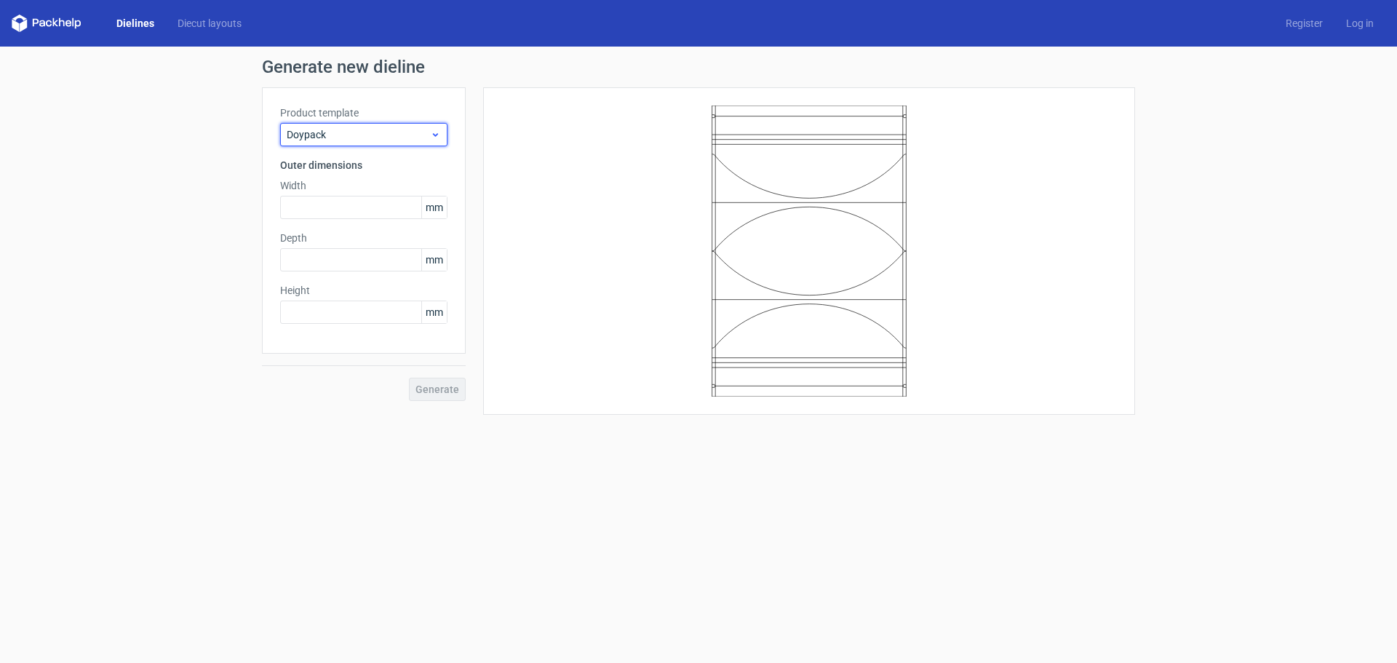
click at [352, 134] on span "Doypack" at bounding box center [358, 134] width 143 height 15
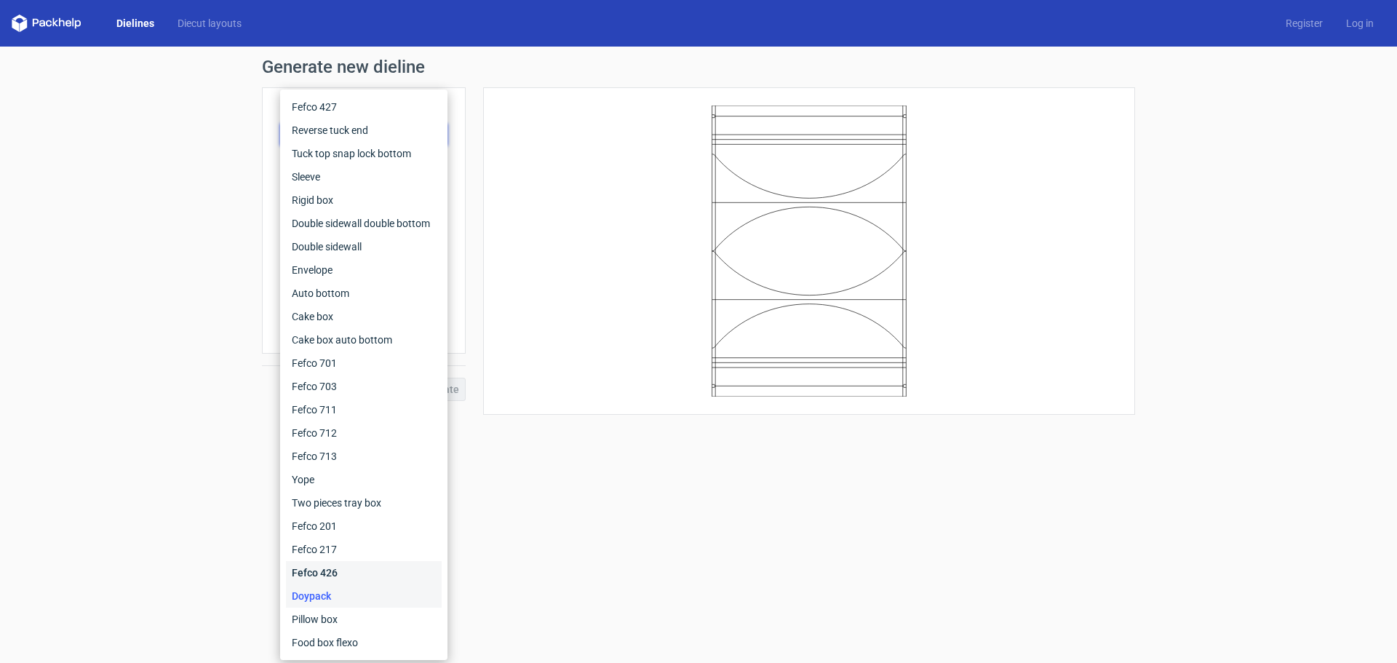
click at [346, 575] on div "Fefco 426" at bounding box center [364, 572] width 156 height 23
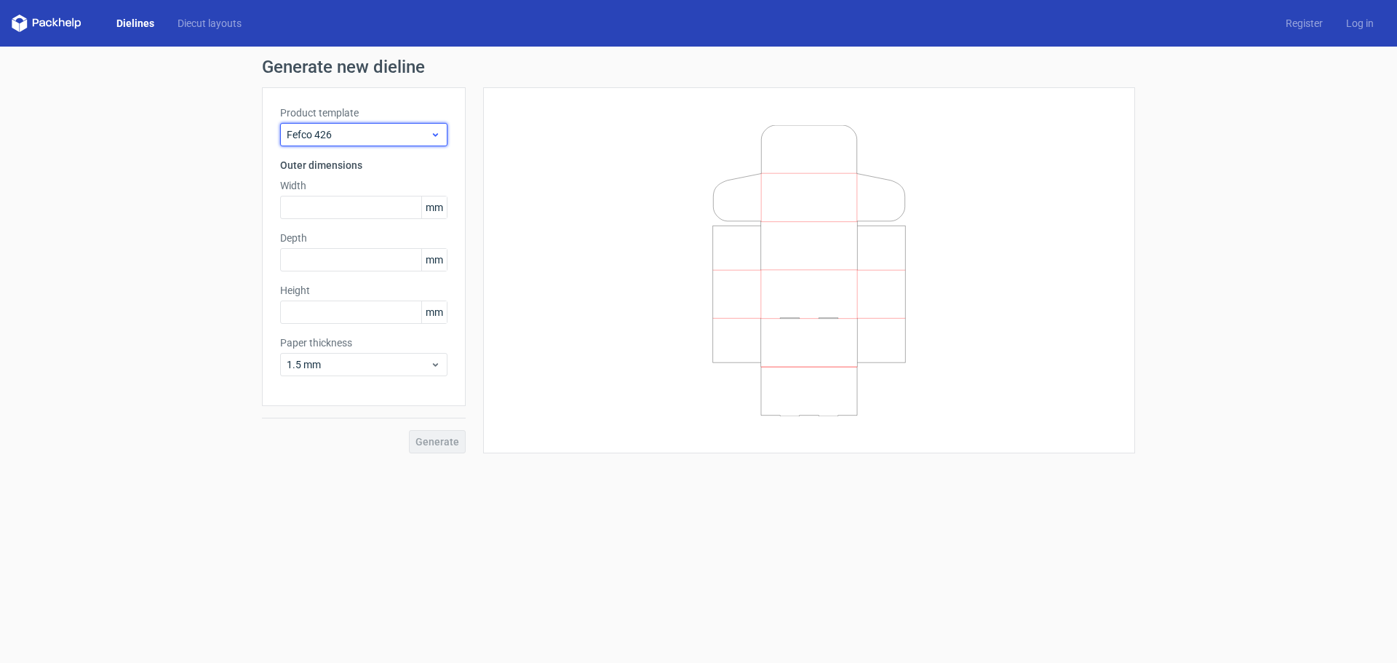
click at [348, 134] on span "Fefco 426" at bounding box center [358, 134] width 143 height 15
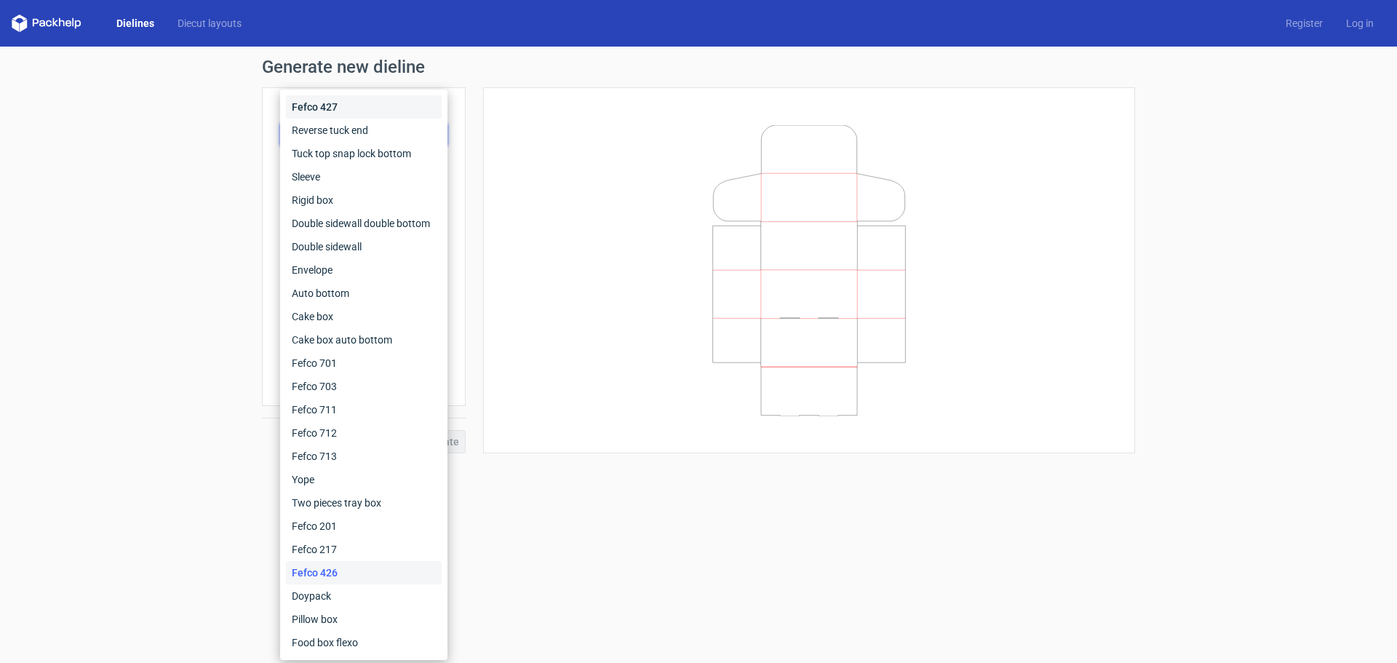
click at [340, 108] on div "Fefco 427" at bounding box center [364, 106] width 156 height 23
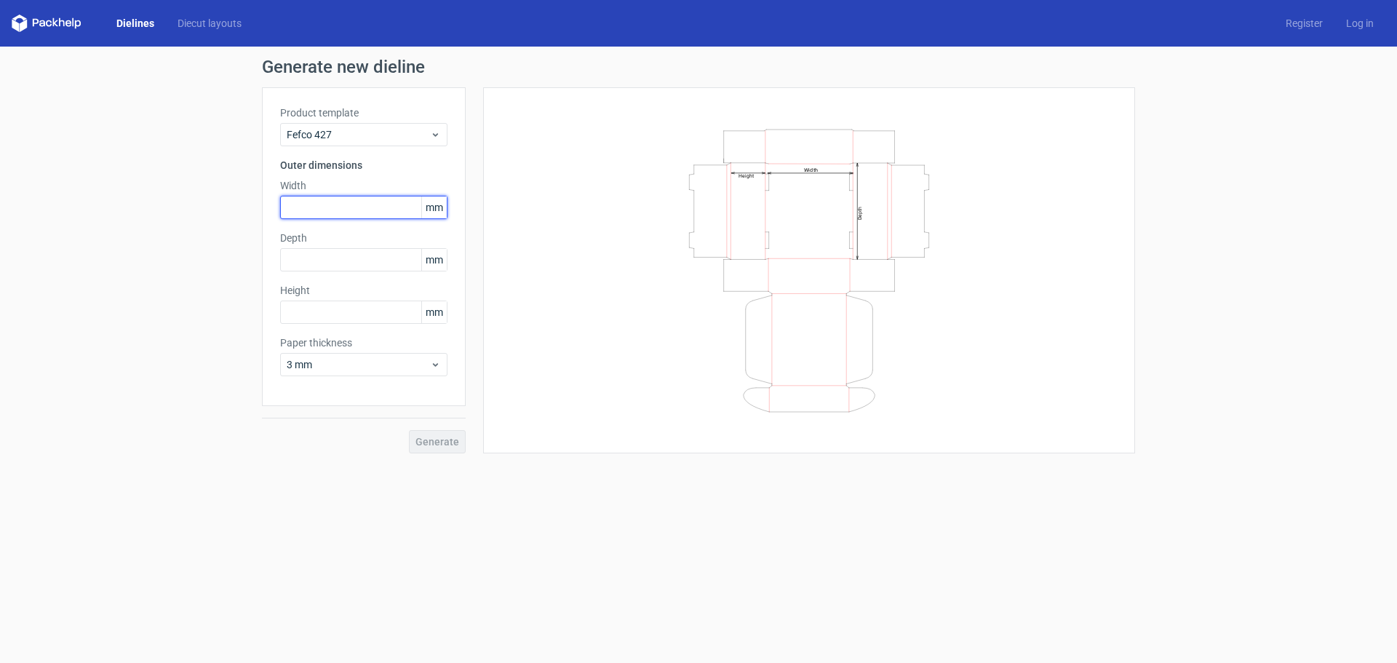
click at [347, 200] on input "text" at bounding box center [363, 207] width 167 height 23
type input "100"
click at [396, 256] on input "text" at bounding box center [363, 259] width 167 height 23
type input "120"
click at [358, 316] on input "text" at bounding box center [363, 311] width 167 height 23
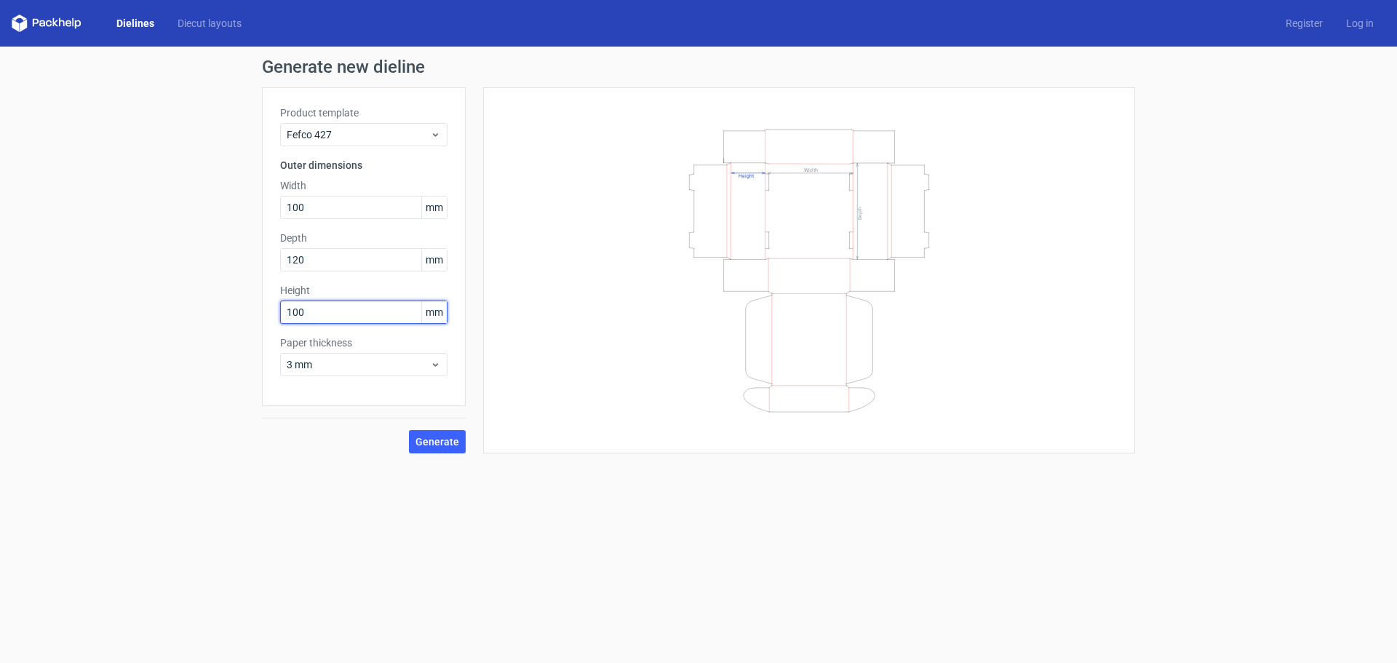
type input "100"
click at [409, 430] on button "Generate" at bounding box center [437, 441] width 57 height 23
drag, startPoint x: 357, startPoint y: 348, endPoint x: 344, endPoint y: 369, distance: 24.8
click at [354, 352] on div "Paper thickness 3 mm" at bounding box center [363, 355] width 167 height 41
click at [344, 369] on span "3 mm" at bounding box center [358, 364] width 143 height 15
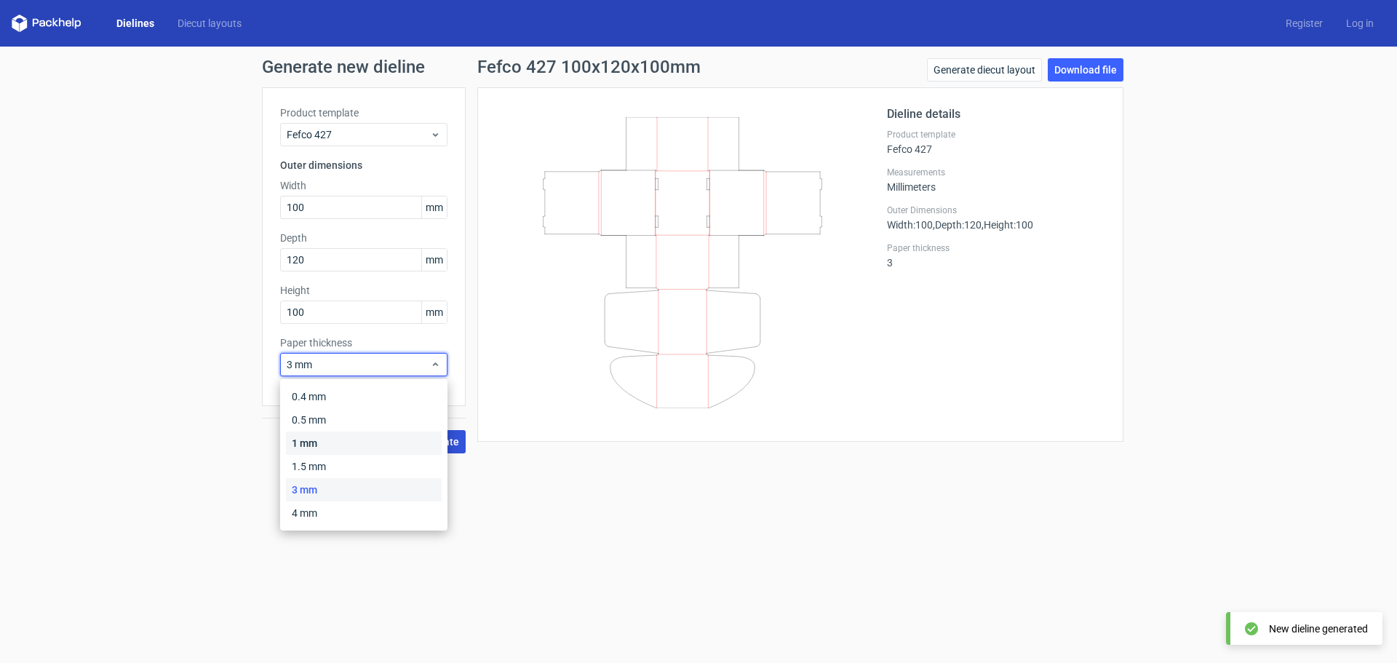
drag, startPoint x: 343, startPoint y: 436, endPoint x: 418, endPoint y: 445, distance: 74.8
click at [344, 436] on div "1 mm" at bounding box center [364, 442] width 156 height 23
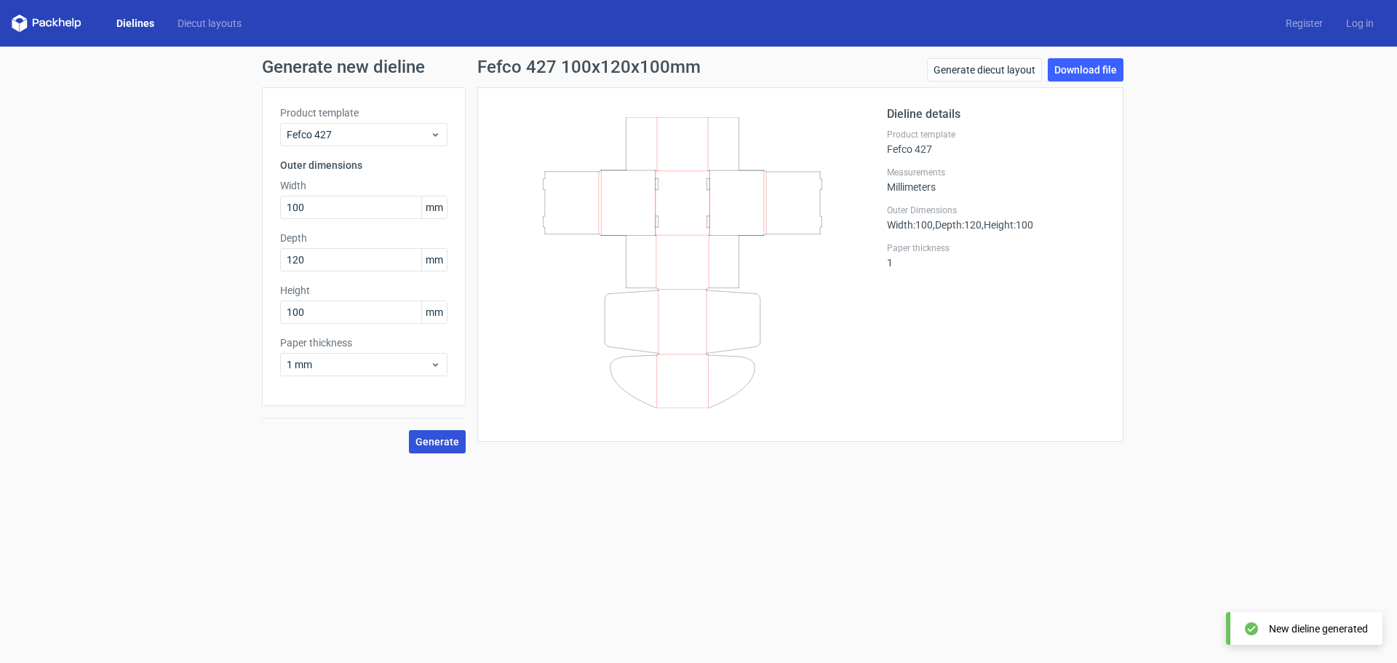
click at [424, 444] on span "Generate" at bounding box center [437, 441] width 44 height 10
click at [1091, 71] on link "Download file" at bounding box center [1086, 69] width 76 height 23
